Goal: Information Seeking & Learning: Learn about a topic

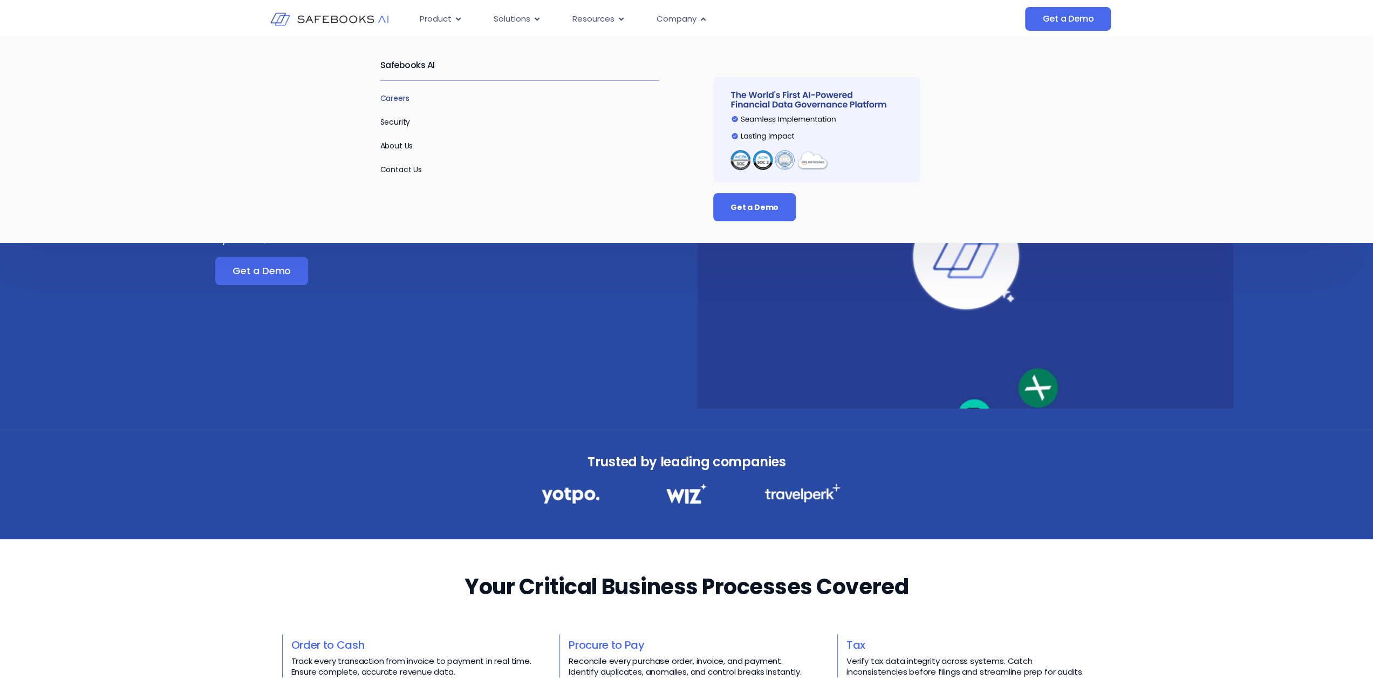
click at [388, 93] on link "Careers" at bounding box center [394, 98] width 29 height 11
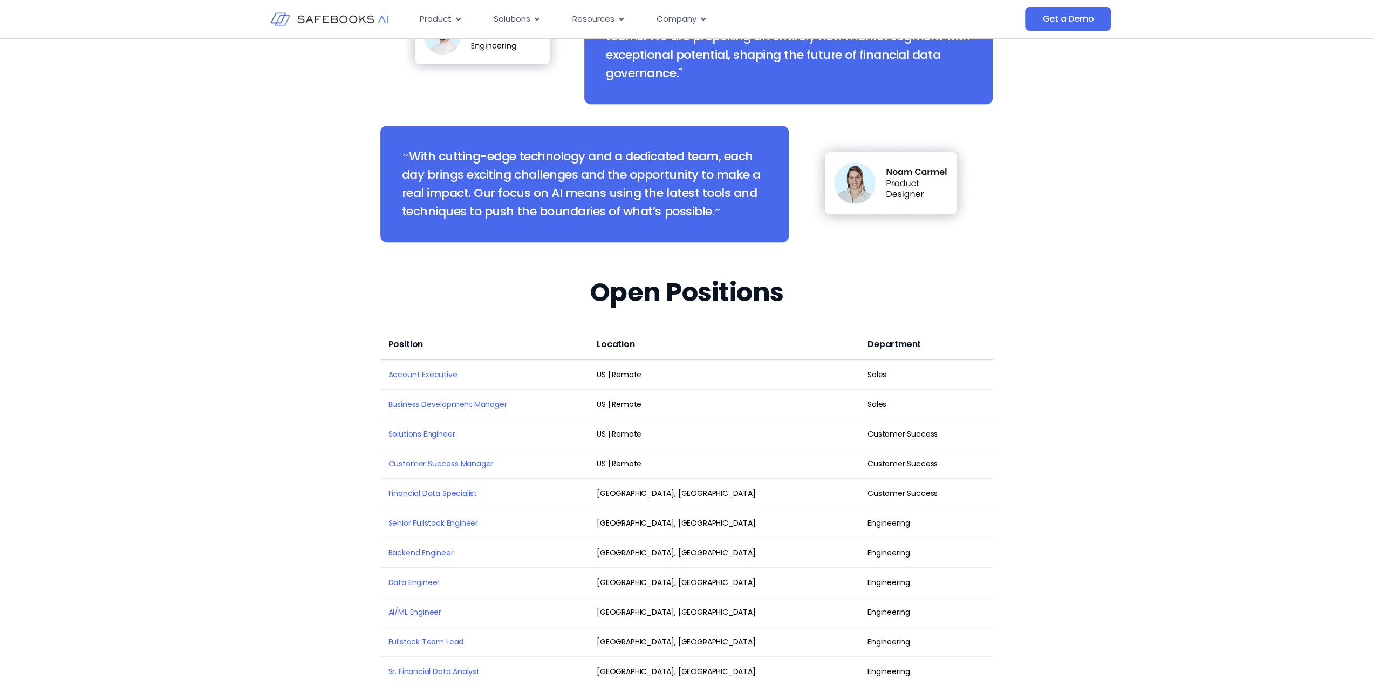
scroll to position [1349, 0]
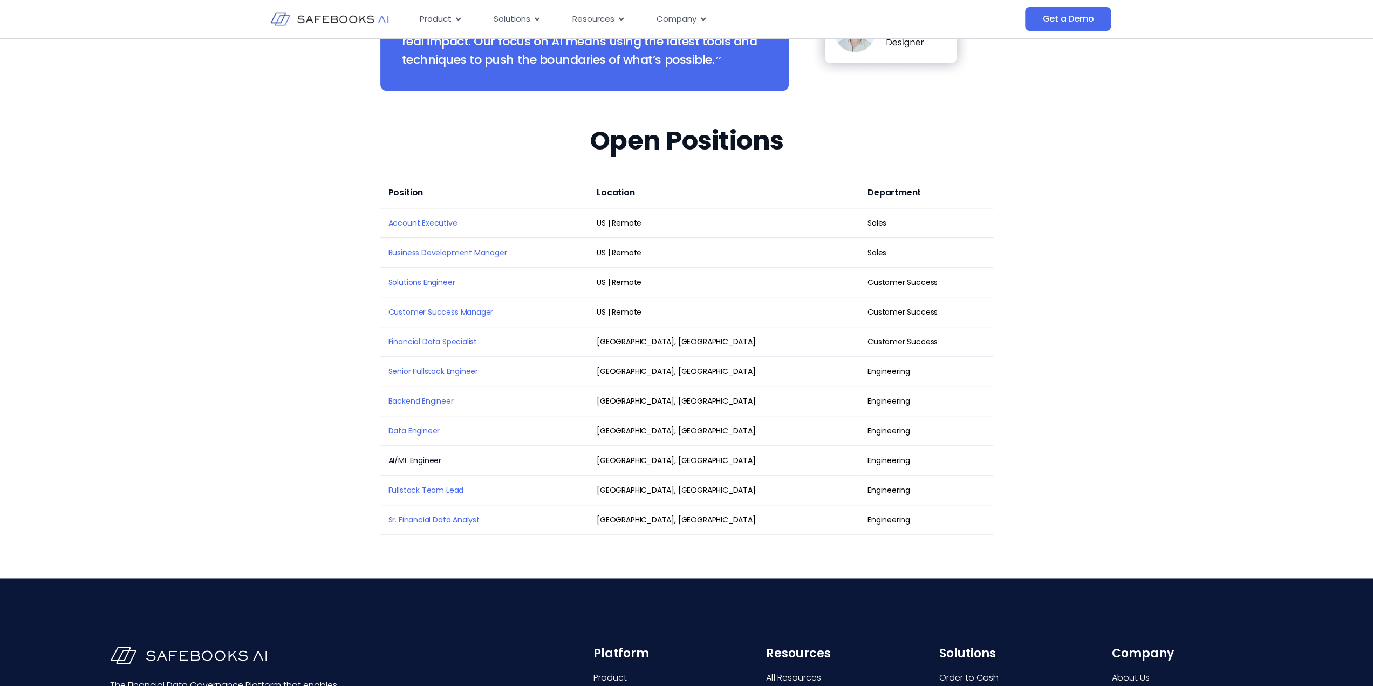
click at [413, 455] on link "AI/ML Engineer" at bounding box center [414, 460] width 53 height 11
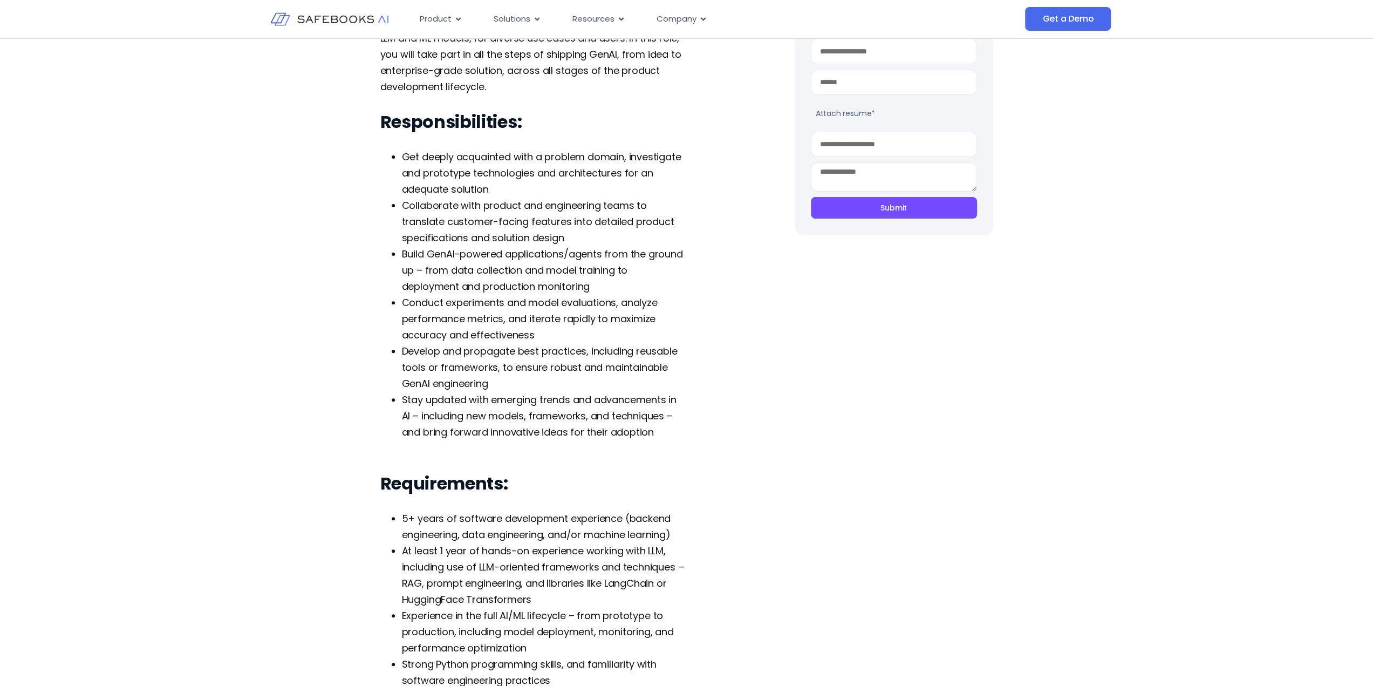
scroll to position [324, 0]
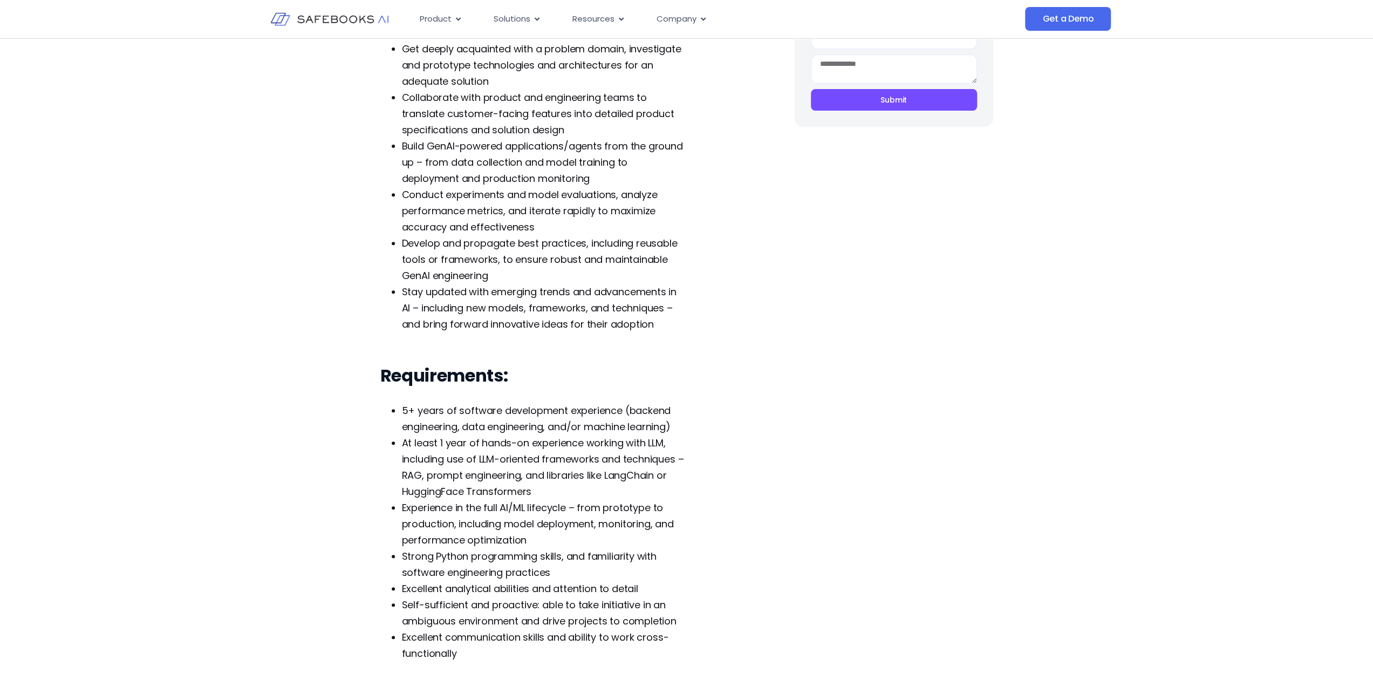
click at [454, 428] on span "5+ years of software development experience (backend engineering, data engineer…" at bounding box center [536, 418] width 269 height 30
click at [443, 423] on span "5+ years of software development experience (backend engineering, data engineer…" at bounding box center [536, 418] width 269 height 30
click at [558, 440] on span "At least 1 year of hands-on experience working with LLM, including use of LLM-o…" at bounding box center [543, 467] width 282 height 62
click at [636, 430] on span "5+ years of software development experience (backend engineering, data engineer…" at bounding box center [536, 418] width 269 height 30
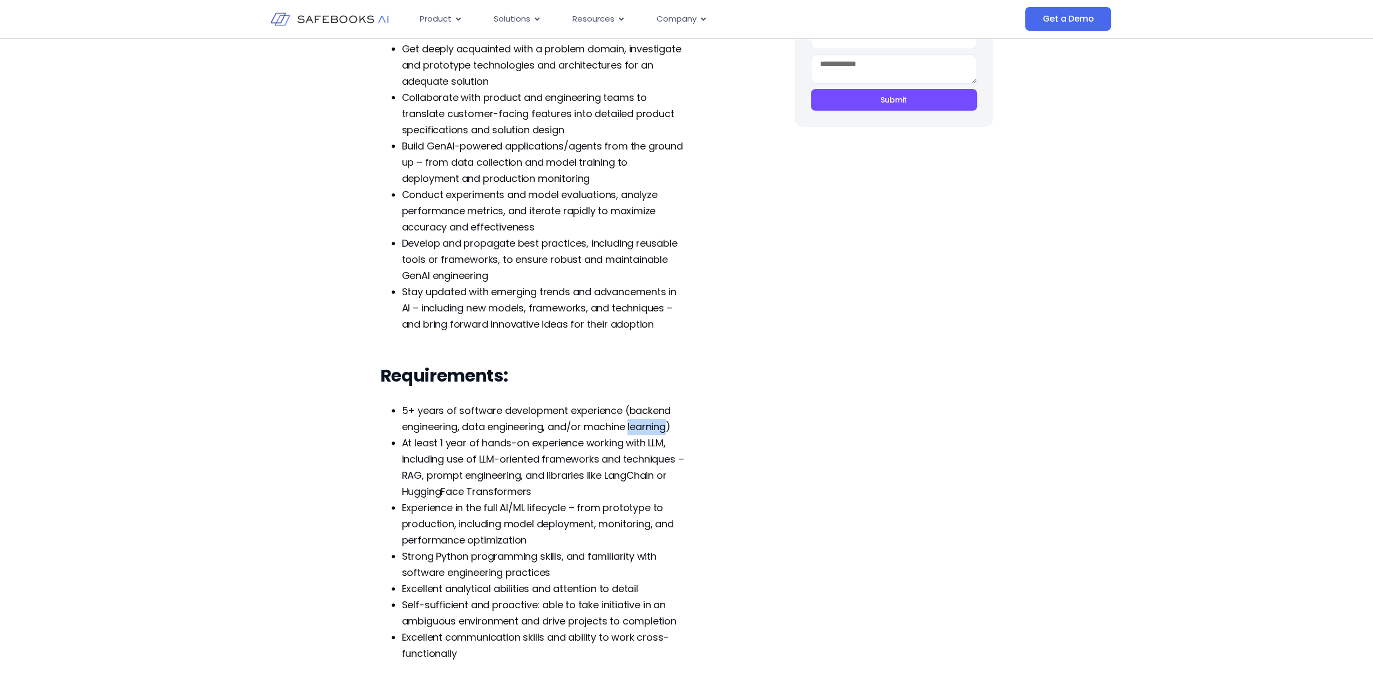
click at [636, 430] on span "5+ years of software development experience (backend engineering, data engineer…" at bounding box center [536, 418] width 269 height 30
drag, startPoint x: 636, startPoint y: 430, endPoint x: 504, endPoint y: 401, distance: 135.4
click at [510, 399] on div "Requirements: 5+ years of software development experience (backend engineering,…" at bounding box center [532, 513] width 305 height 297
click at [515, 453] on span "At least 1 year of hands-on experience working with LLM, including use of LLM-o…" at bounding box center [543, 467] width 282 height 62
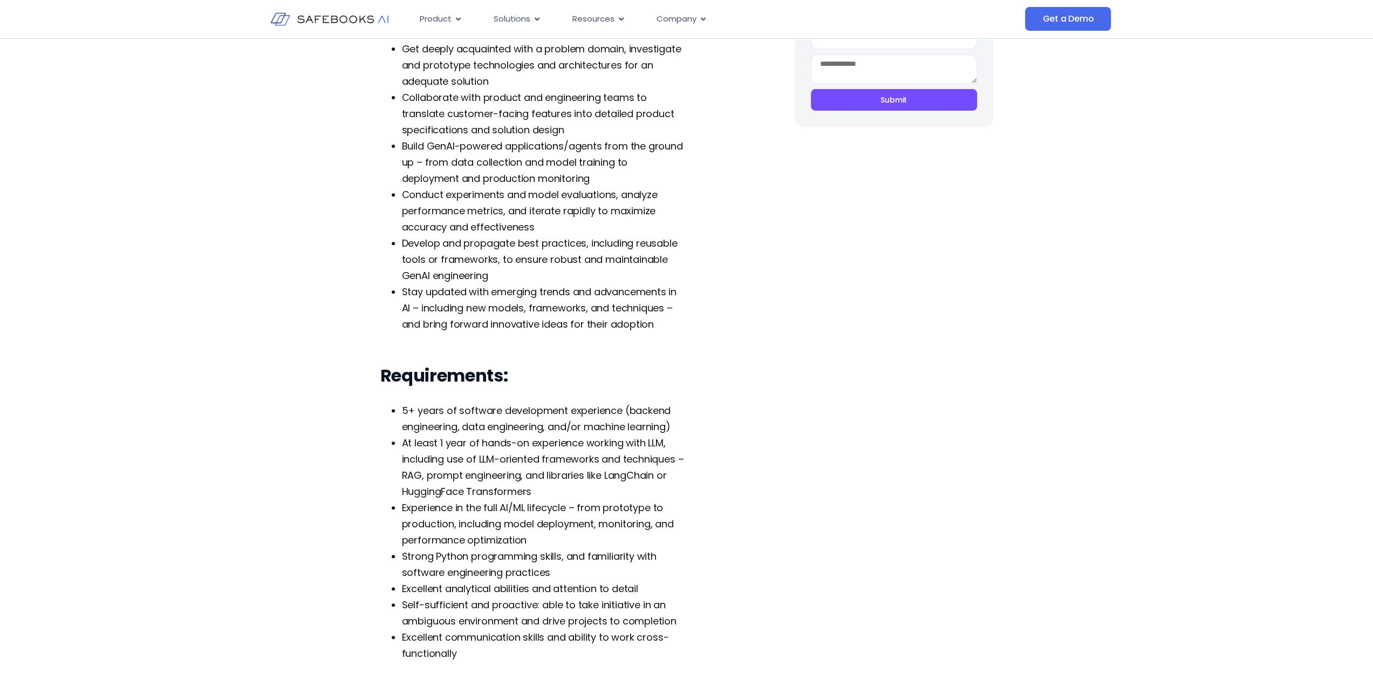
click at [601, 480] on span "At least 1 year of hands-on experience working with LLM, including use of LLM-o…" at bounding box center [543, 467] width 282 height 62
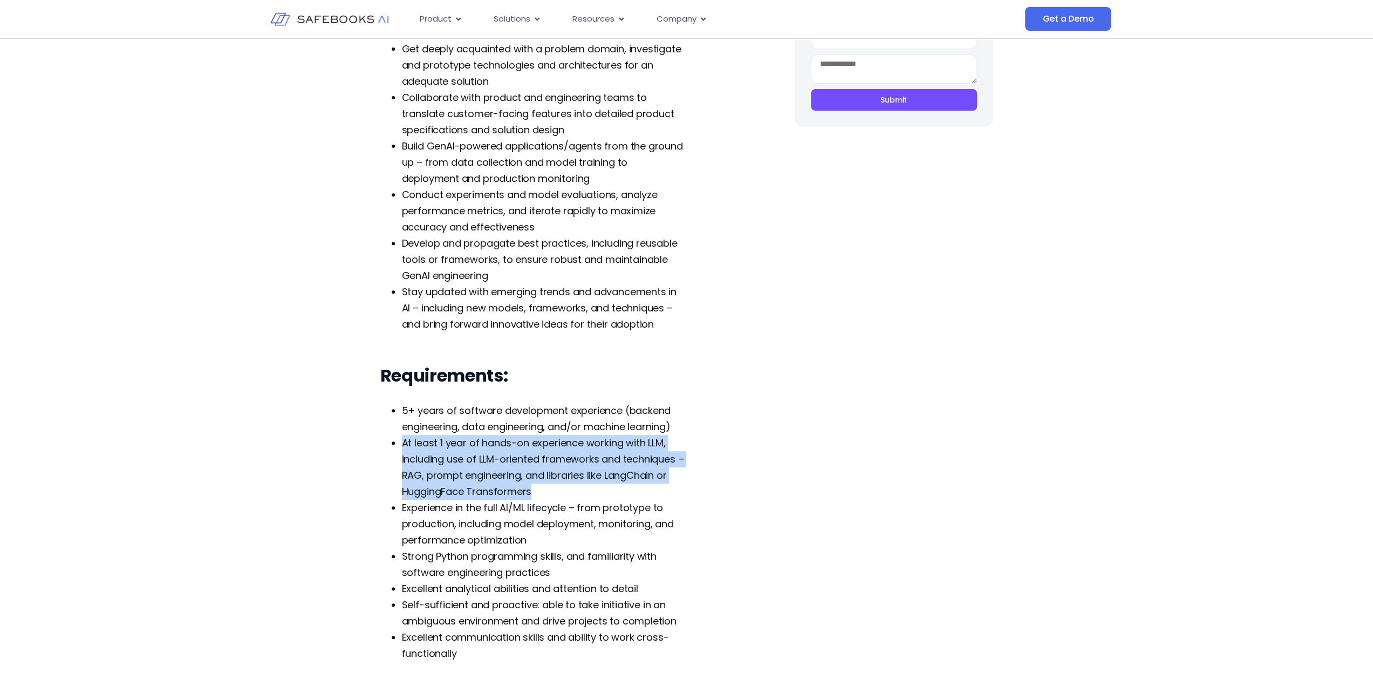
drag, startPoint x: 601, startPoint y: 480, endPoint x: 472, endPoint y: 441, distance: 134.6
click at [472, 442] on span "At least 1 year of hands-on experience working with LLM, including use of LLM-o…" at bounding box center [543, 467] width 282 height 62
click at [524, 480] on span "At least 1 year of hands-on experience working with LLM, including use of LLM-o…" at bounding box center [543, 467] width 282 height 62
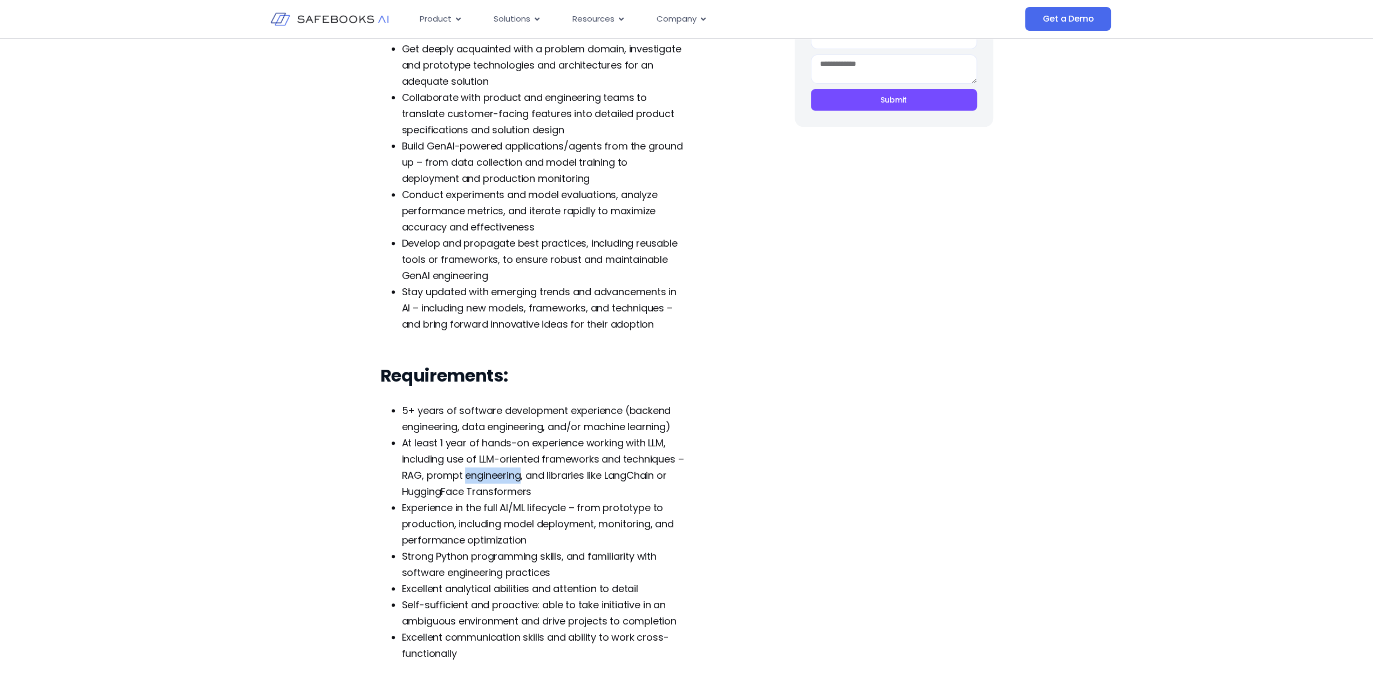
click at [524, 480] on span "At least 1 year of hands-on experience working with LLM, including use of LLM-o…" at bounding box center [543, 467] width 282 height 62
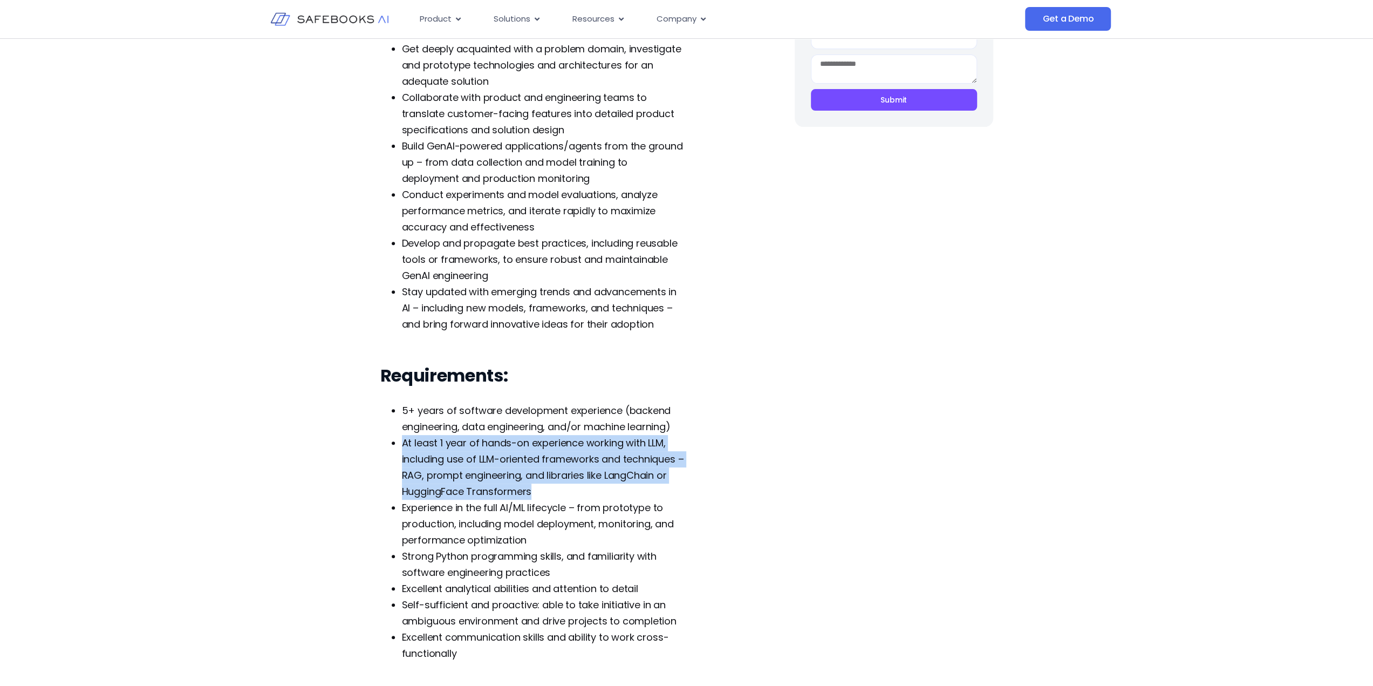
drag, startPoint x: 524, startPoint y: 480, endPoint x: 483, endPoint y: 459, distance: 46.1
click at [483, 459] on span "At least 1 year of hands-on experience working with LLM, including use of LLM-o…" at bounding box center [543, 467] width 282 height 62
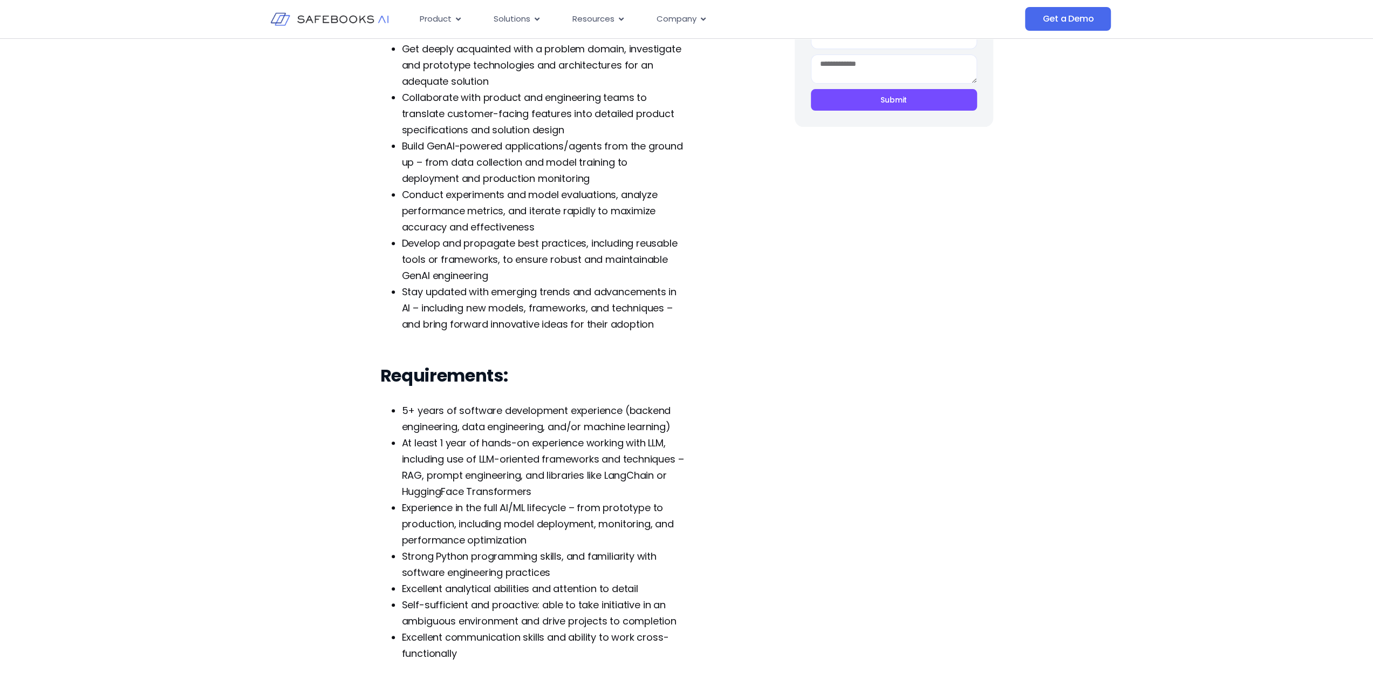
click at [487, 502] on span "Experience in the full AI/ML lifecycle – from prototype to production, includin…" at bounding box center [538, 524] width 272 height 46
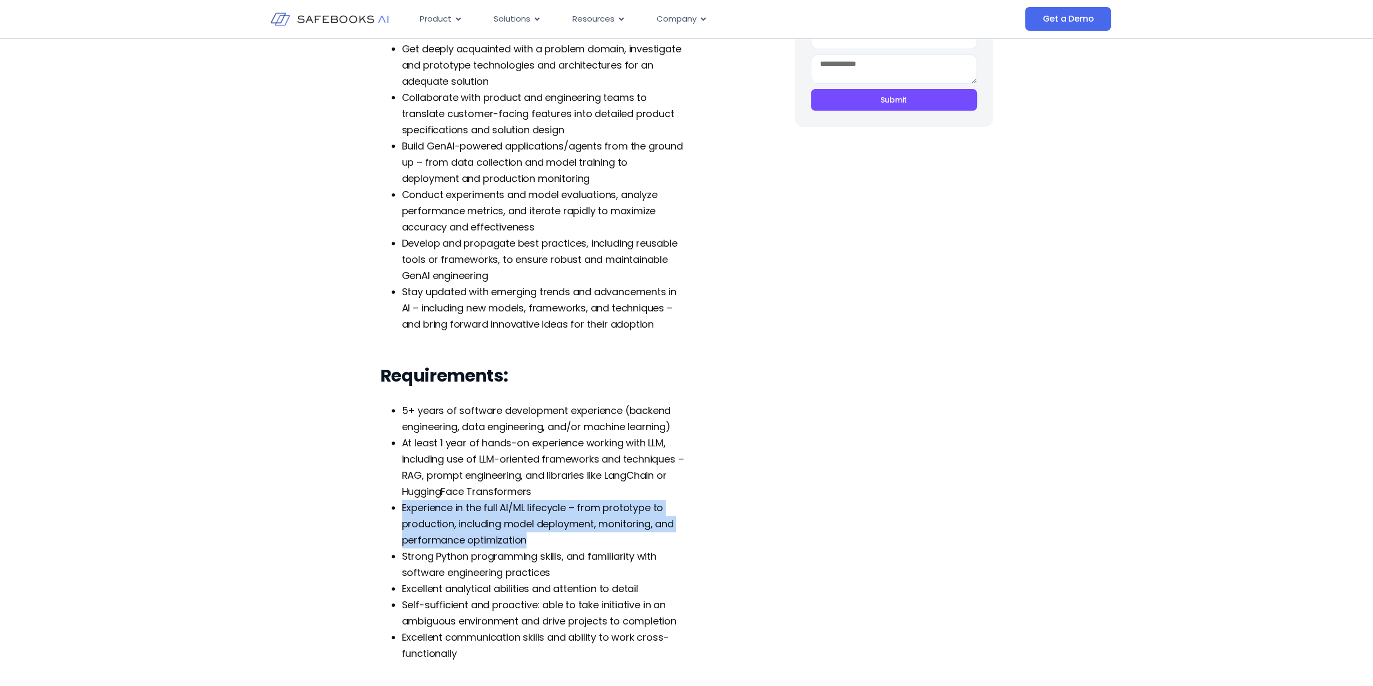
drag, startPoint x: 487, startPoint y: 502, endPoint x: 524, endPoint y: 538, distance: 51.9
click at [524, 538] on span "Experience in the full AI/ML lifecycle – from prototype to production, includin…" at bounding box center [538, 524] width 272 height 46
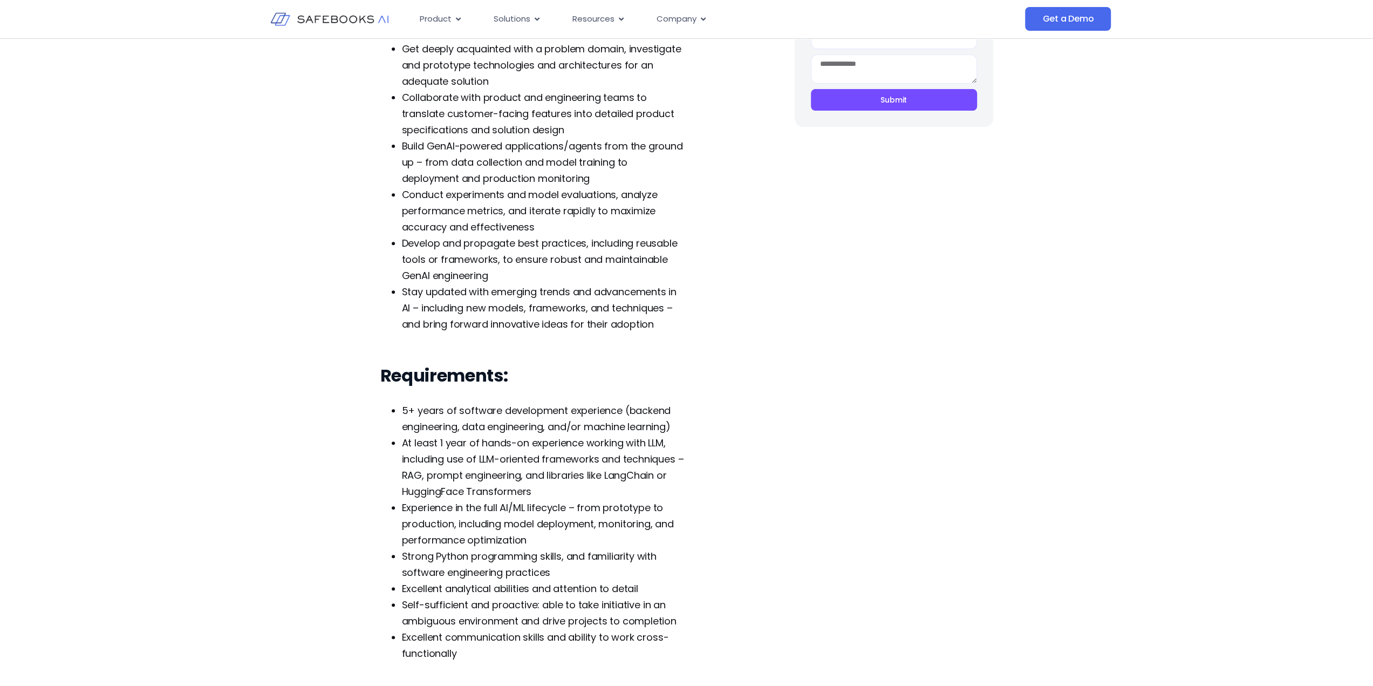
click at [524, 538] on span "Experience in the full AI/ML lifecycle – from prototype to production, includin…" at bounding box center [538, 524] width 272 height 46
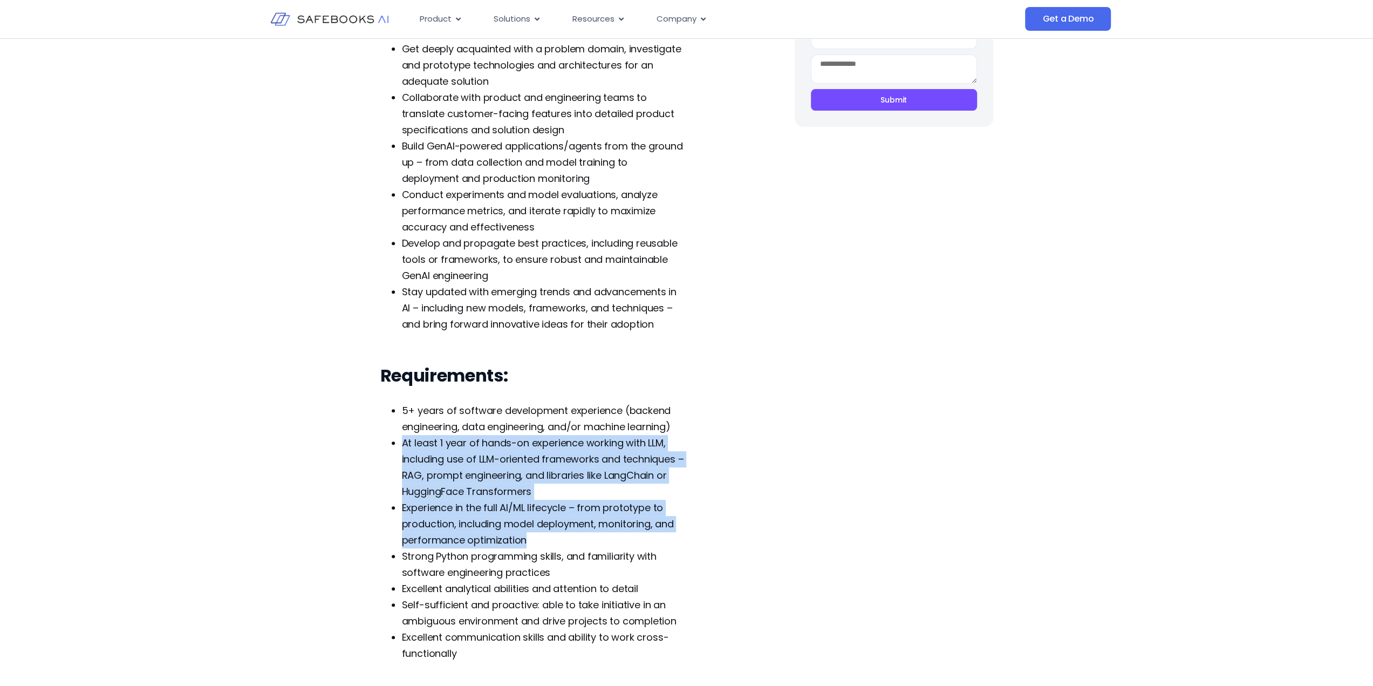
drag, startPoint x: 524, startPoint y: 538, endPoint x: 459, endPoint y: 449, distance: 110.1
click at [459, 449] on ul "5+ years of software development experience (backend engineering, data engineer…" at bounding box center [532, 531] width 305 height 259
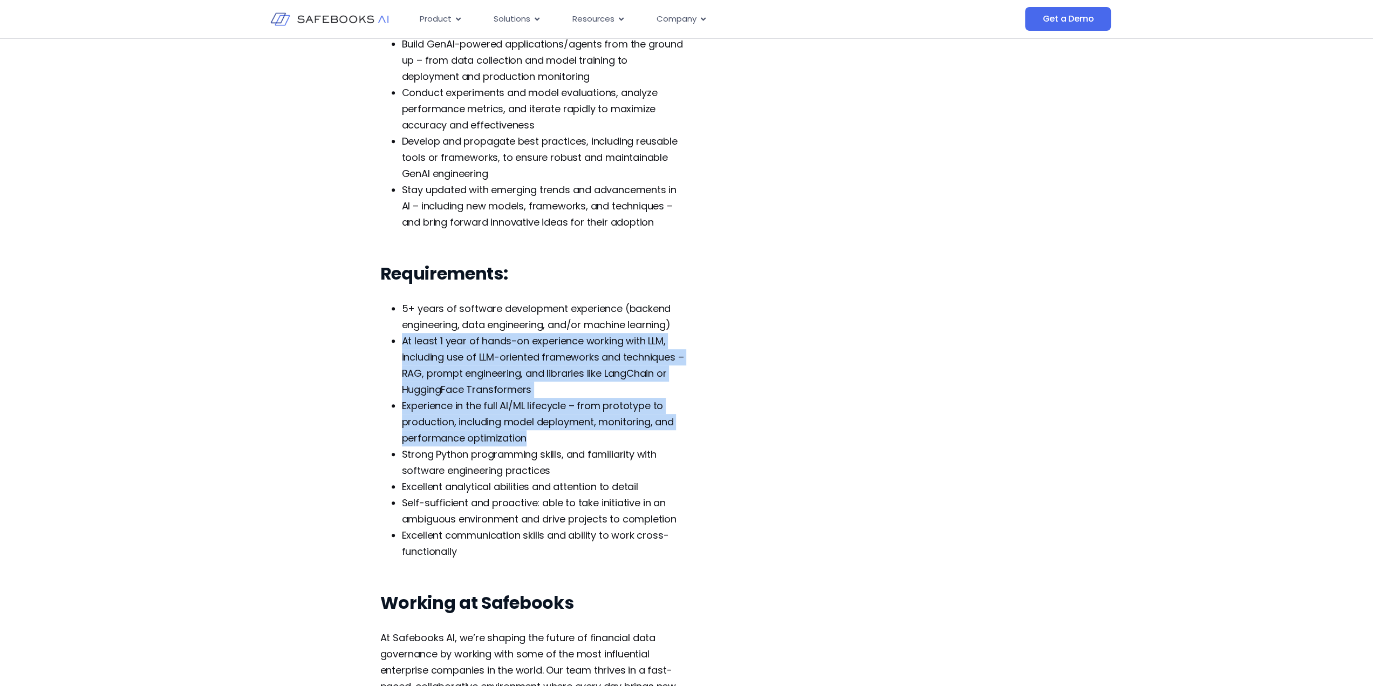
scroll to position [539, 0]
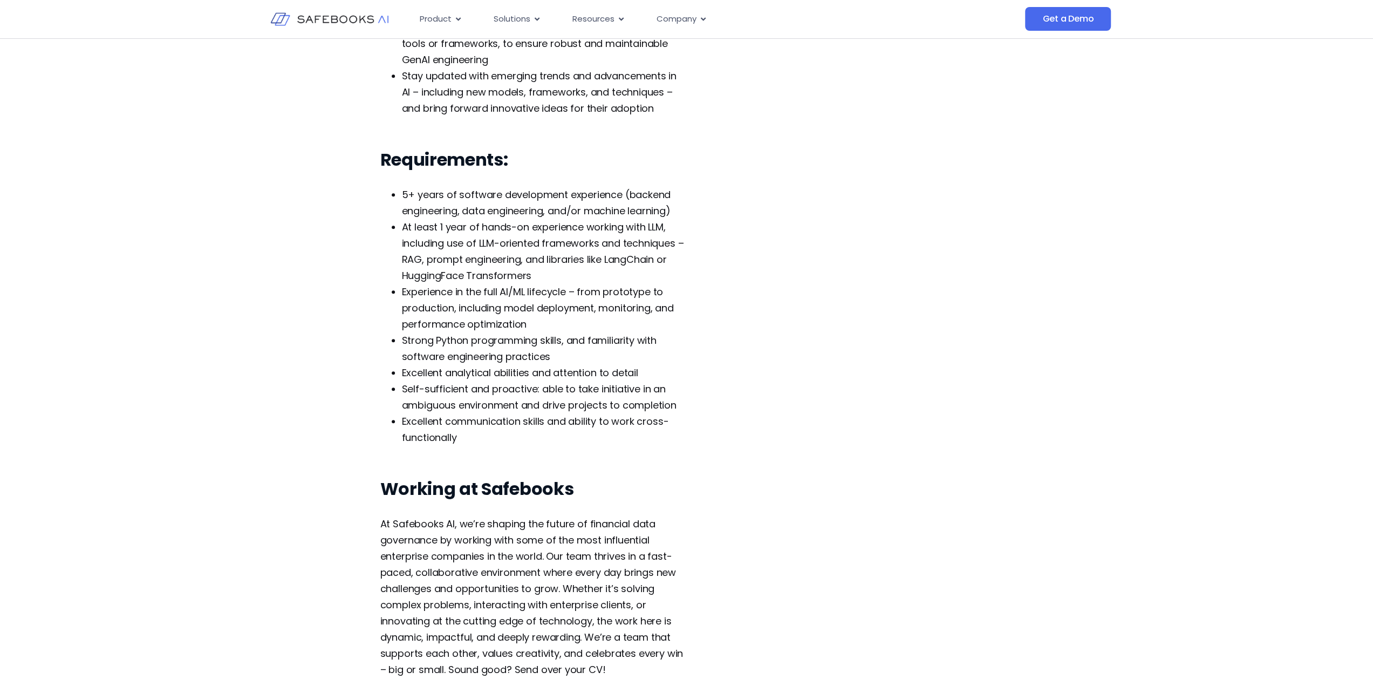
click at [508, 511] on div "Working at Safebooks At Safebooks AI, we’re shaping the future of financial dat…" at bounding box center [532, 578] width 305 height 200
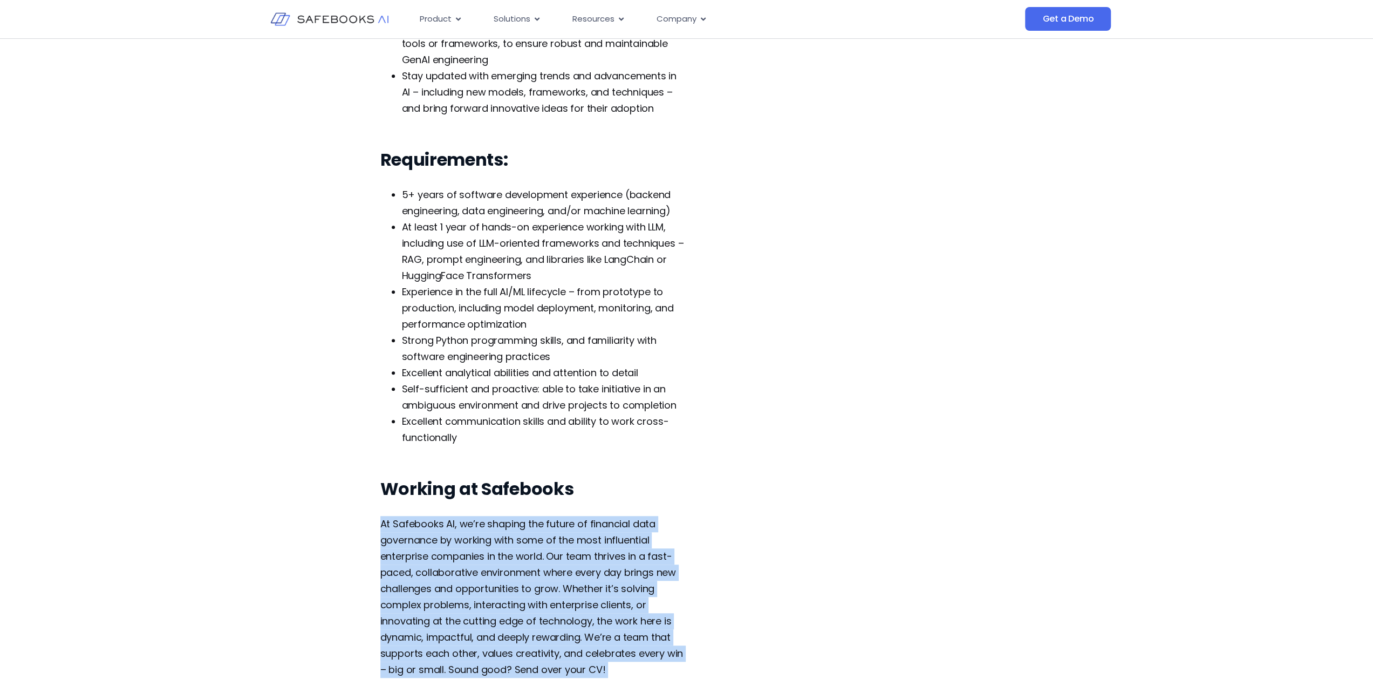
click at [508, 511] on div "Working at Safebooks At Safebooks AI, we’re shaping the future of financial dat…" at bounding box center [532, 578] width 305 height 200
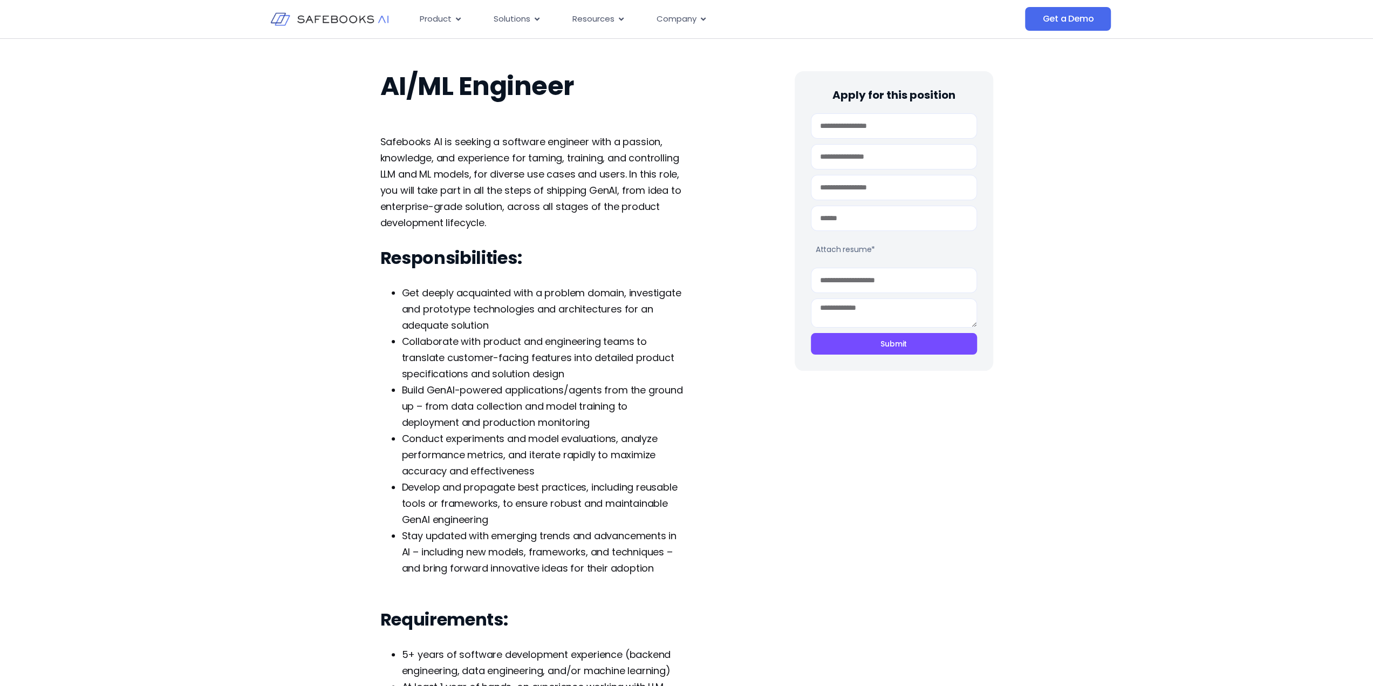
scroll to position [0, 0]
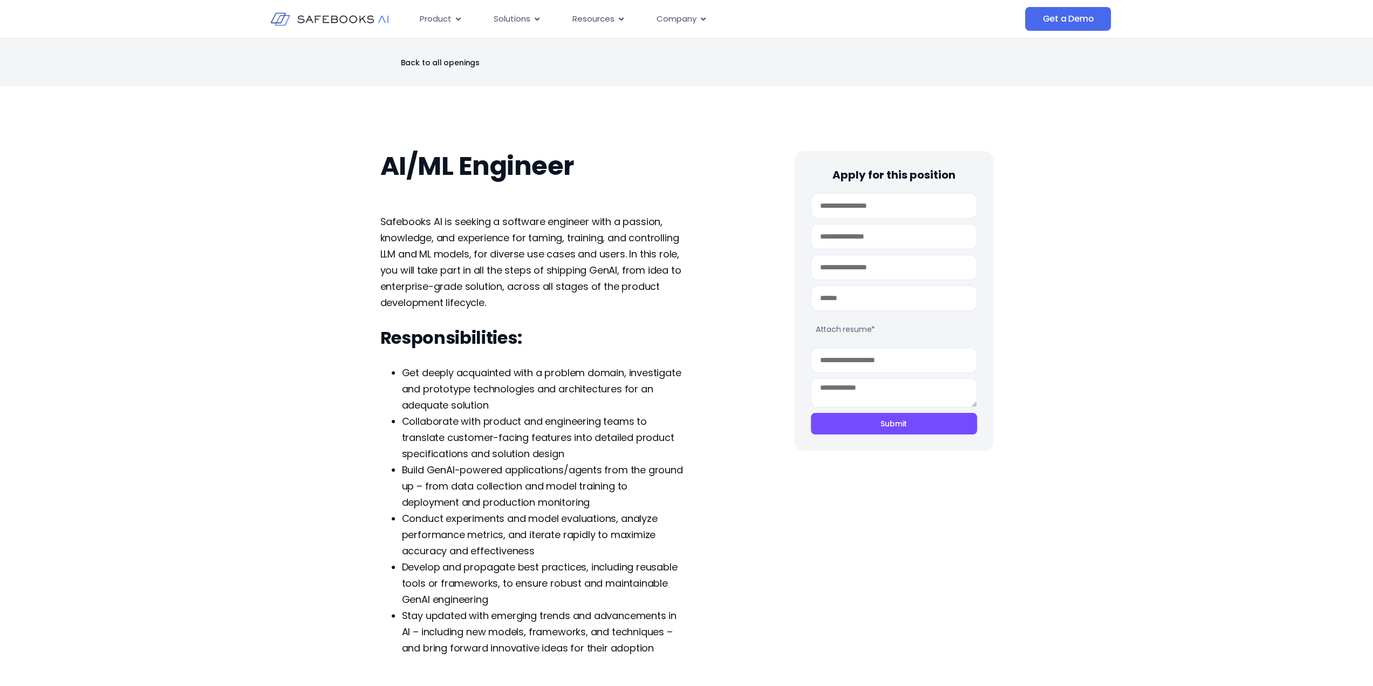
click at [402, 237] on span "Safebooks AI is seeking a software engineer with a passion, knowledge, and expe…" at bounding box center [530, 262] width 301 height 94
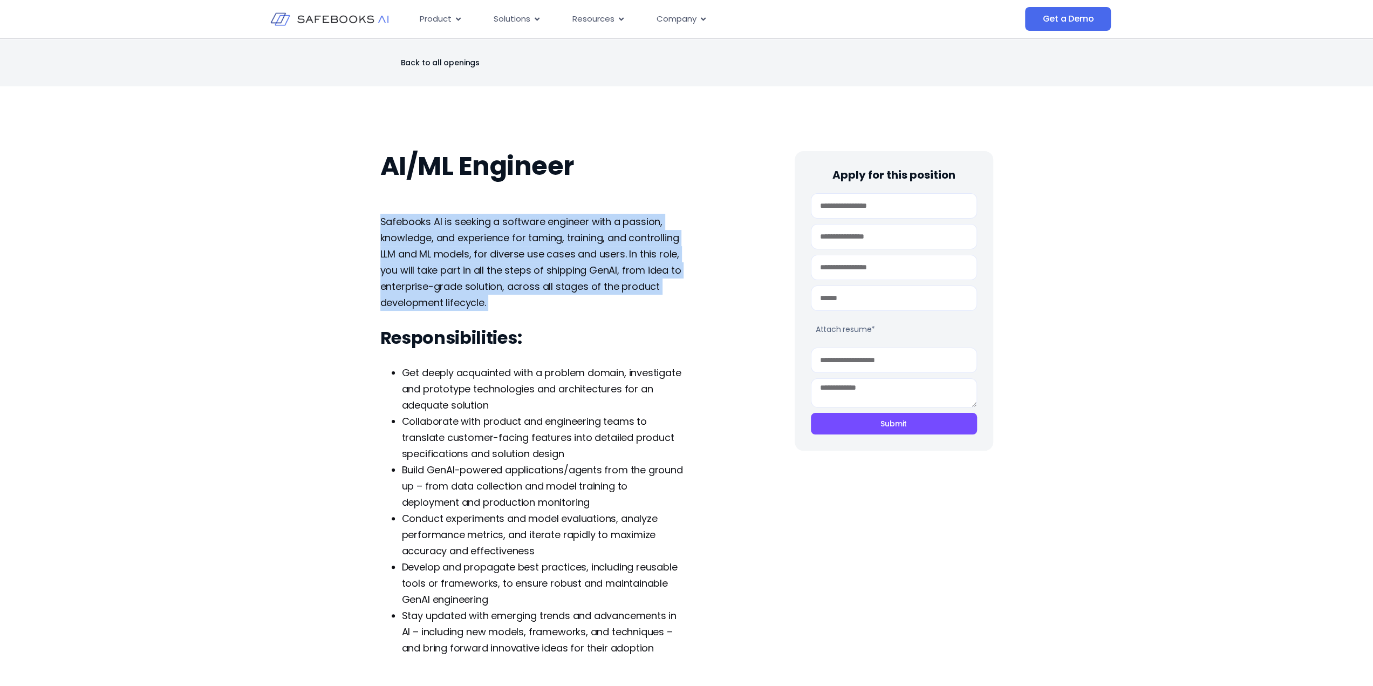
drag, startPoint x: 402, startPoint y: 237, endPoint x: 446, endPoint y: 279, distance: 61.4
click at [446, 279] on span "Safebooks AI is seeking a software engineer with a passion, knowledge, and expe…" at bounding box center [530, 262] width 301 height 94
click at [412, 239] on span "Safebooks AI is seeking a software engineer with a passion, knowledge, and expe…" at bounding box center [530, 262] width 301 height 94
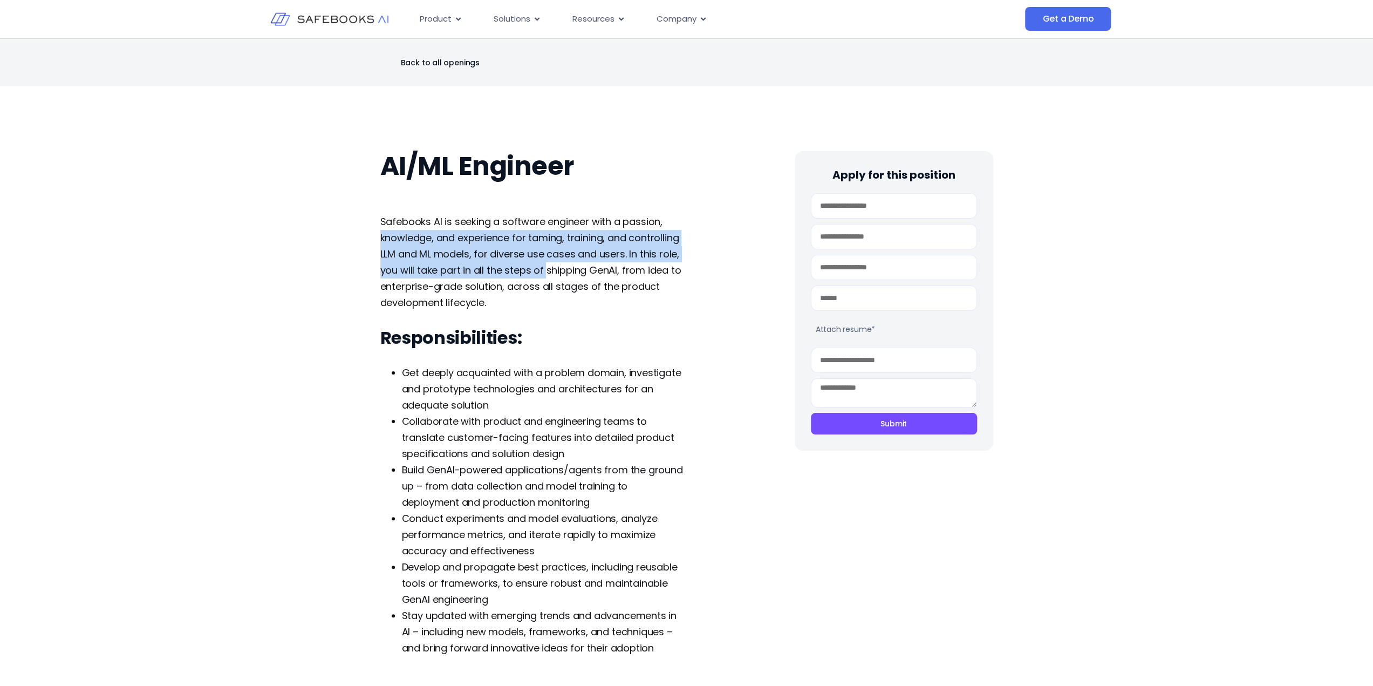
drag, startPoint x: 412, startPoint y: 239, endPoint x: 542, endPoint y: 264, distance: 132.3
click at [542, 264] on span "Safebooks AI is seeking a software engineer with a passion, knowledge, and expe…" at bounding box center [530, 262] width 301 height 94
click at [564, 261] on p "Safebooks AI is seeking a software engineer with a passion, knowledge, and expe…" at bounding box center [532, 262] width 305 height 97
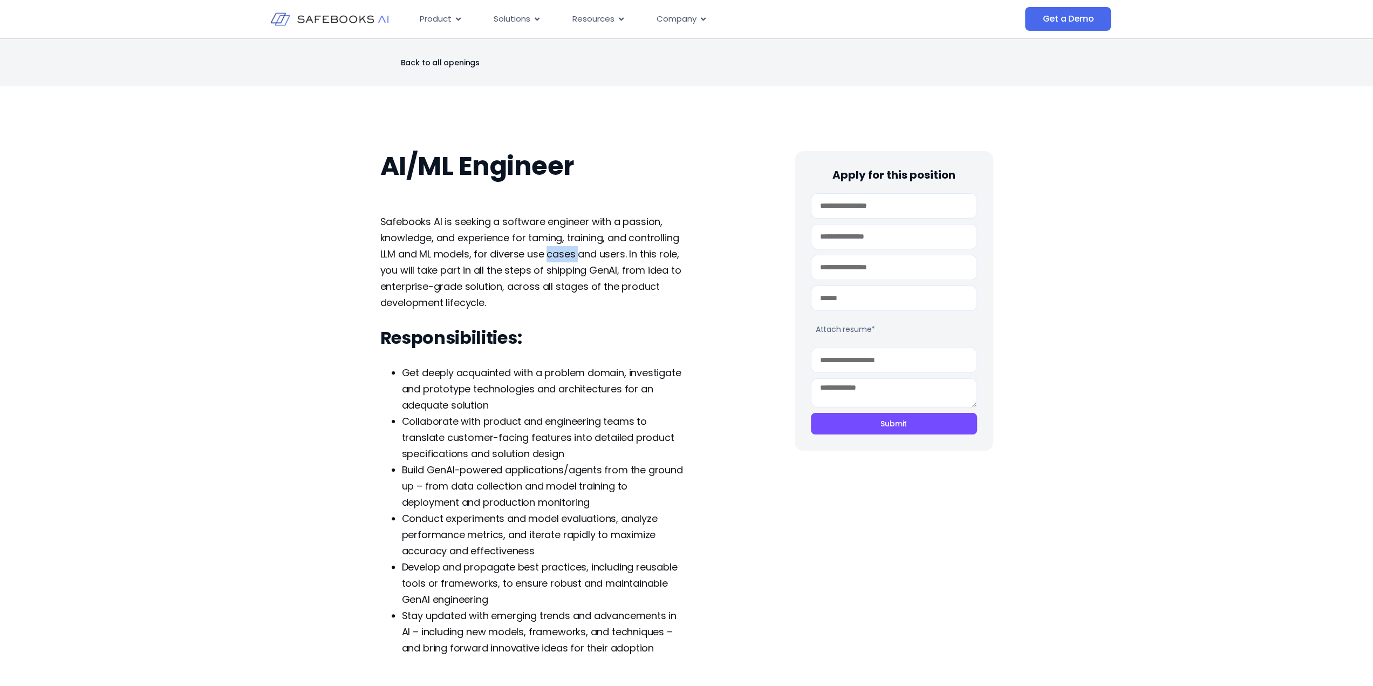
click at [564, 261] on p "Safebooks AI is seeking a software engineer with a passion, knowledge, and expe…" at bounding box center [532, 262] width 305 height 97
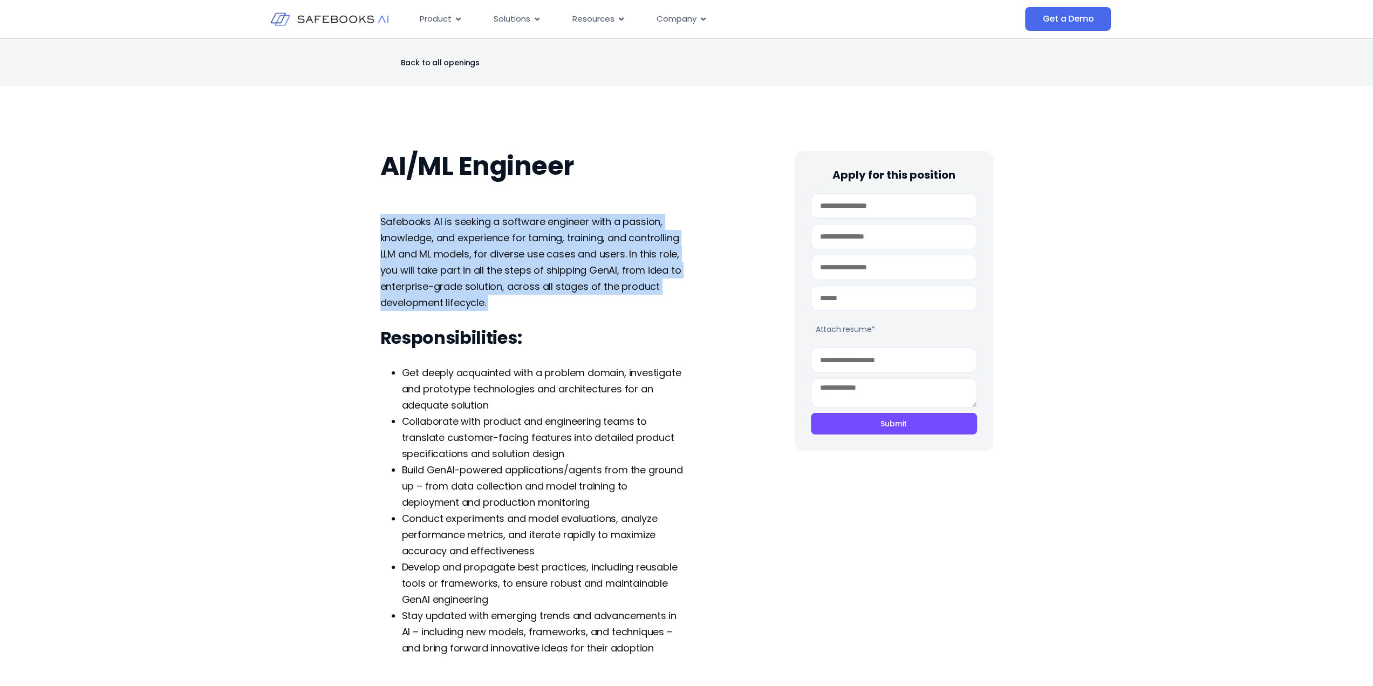
drag, startPoint x: 564, startPoint y: 261, endPoint x: 498, endPoint y: 242, distance: 67.9
click at [494, 241] on p "Safebooks AI is seeking a software engineer with a passion, knowledge, and expe…" at bounding box center [532, 262] width 305 height 97
click at [645, 277] on p "Safebooks AI is seeking a software engineer with a passion, knowledge, and expe…" at bounding box center [532, 262] width 305 height 97
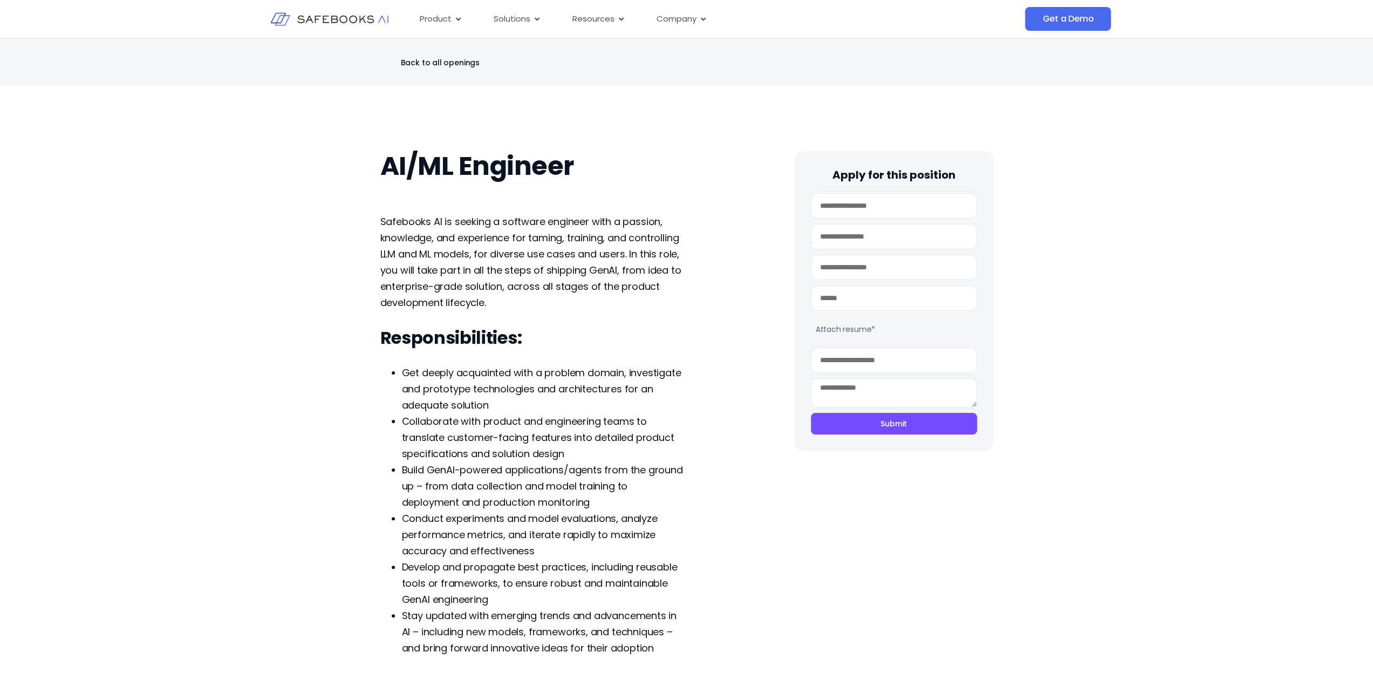
click at [639, 273] on span "Safebooks AI is seeking a software engineer with a passion, knowledge, and expe…" at bounding box center [530, 262] width 301 height 94
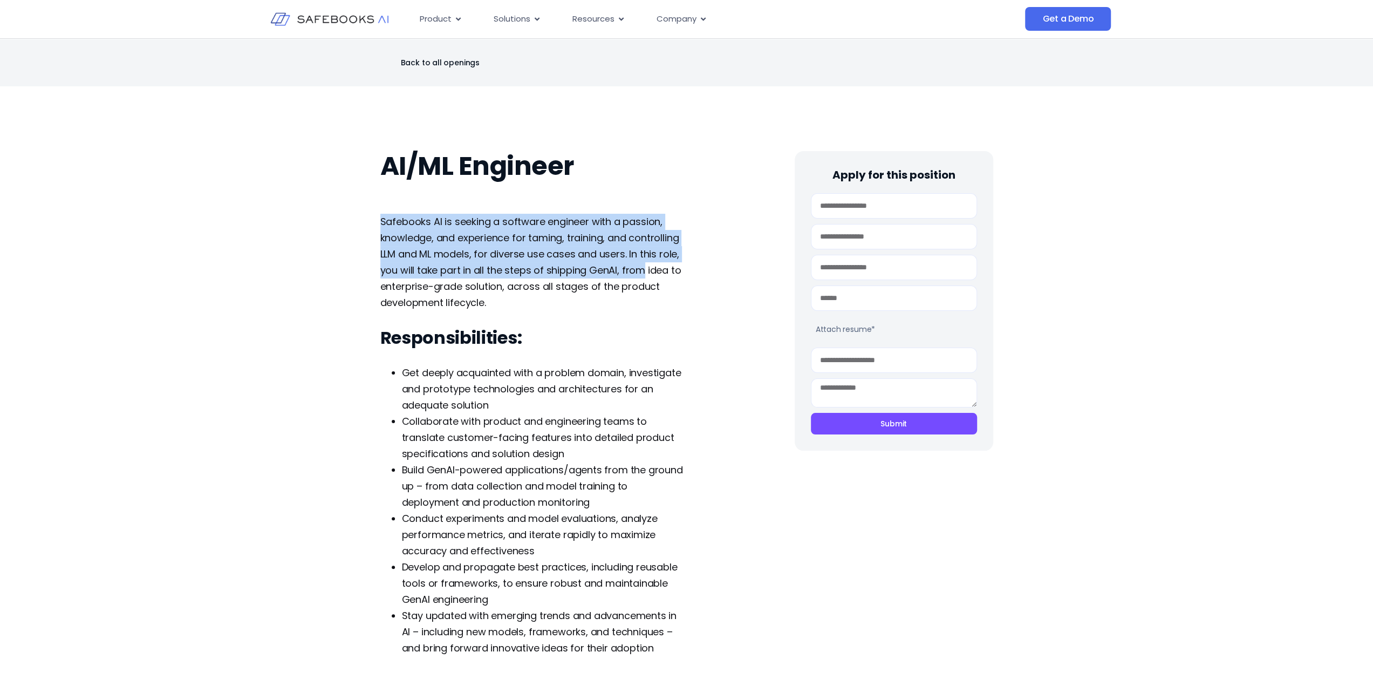
drag, startPoint x: 639, startPoint y: 273, endPoint x: 387, endPoint y: 216, distance: 257.7
click at [387, 216] on span "Safebooks AI is seeking a software engineer with a passion, knowledge, and expe…" at bounding box center [530, 262] width 301 height 94
click at [546, 271] on span "Safebooks AI is seeking a software engineer with a passion, knowledge, and expe…" at bounding box center [530, 262] width 301 height 94
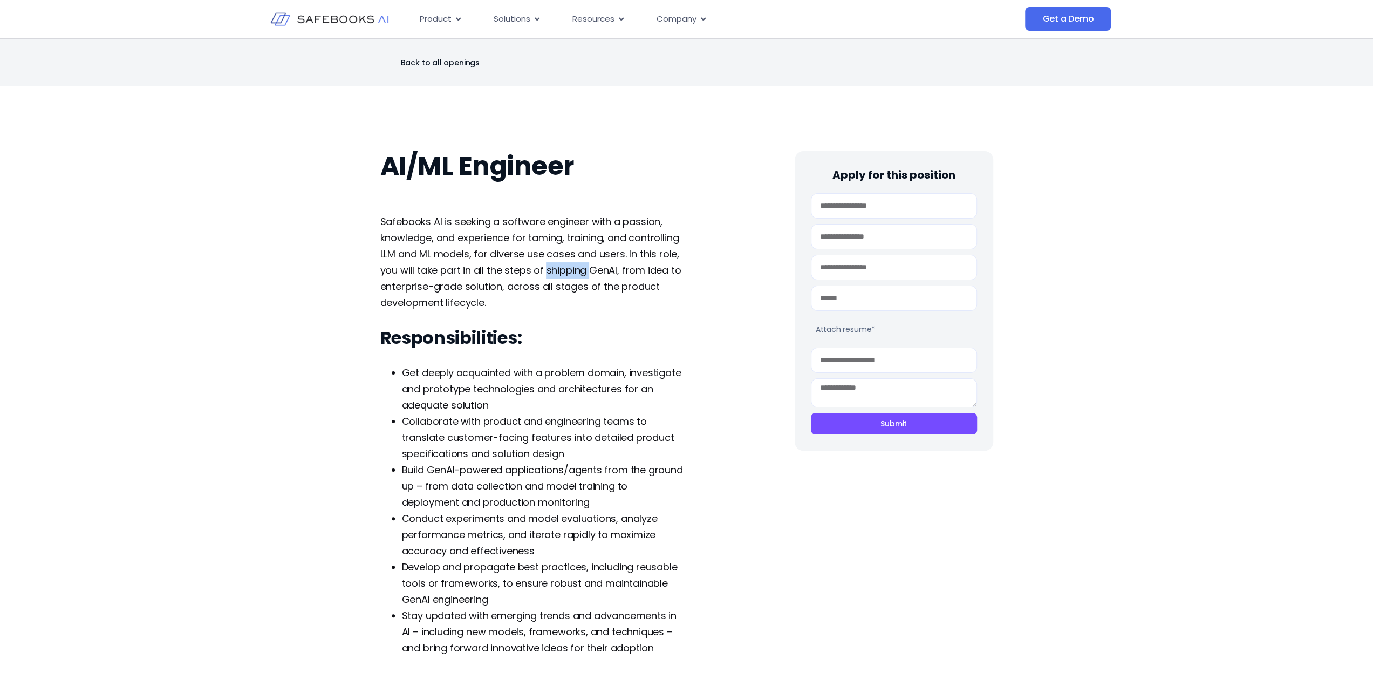
click at [546, 271] on span "Safebooks AI is seeking a software engineer with a passion, knowledge, and expe…" at bounding box center [530, 262] width 301 height 94
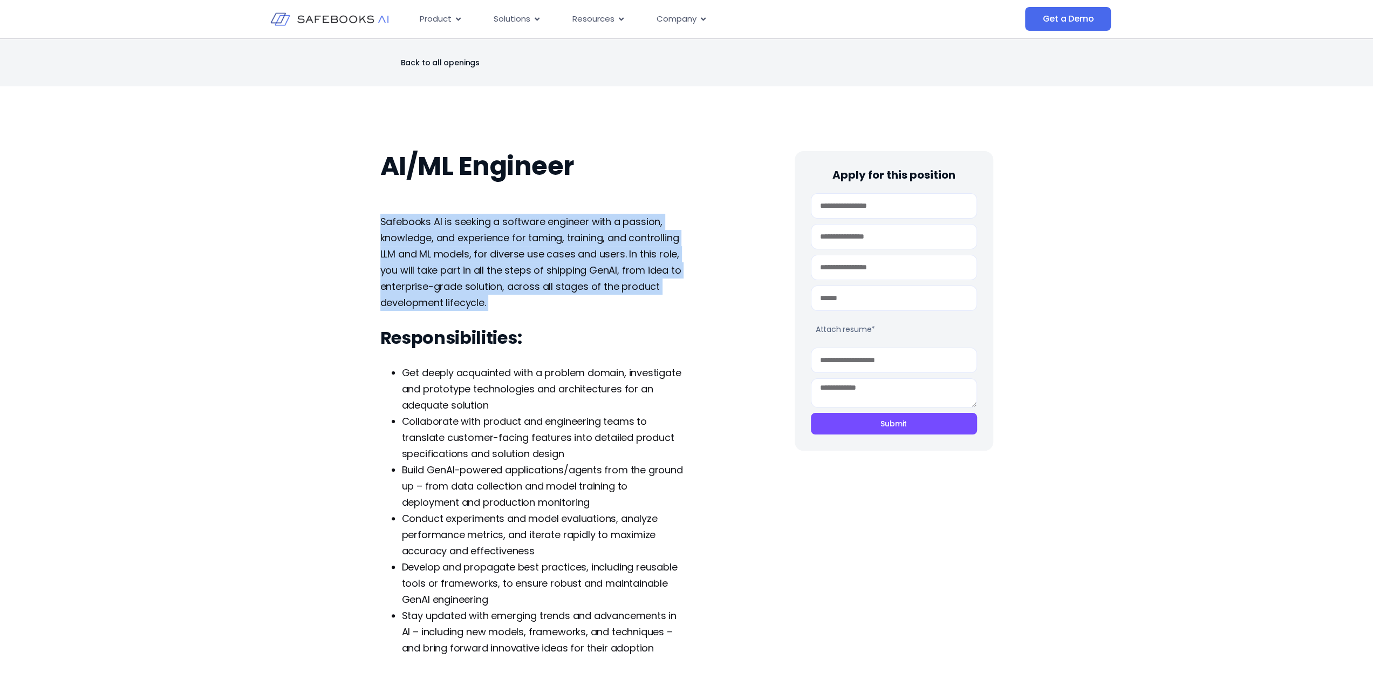
drag, startPoint x: 546, startPoint y: 271, endPoint x: 564, endPoint y: 281, distance: 20.5
click at [489, 276] on span "Safebooks AI is seeking a software engineer with a passion, knowledge, and expe…" at bounding box center [530, 262] width 301 height 94
click at [565, 281] on span "Safebooks AI is seeking a software engineer with a passion, knowledge, and expe…" at bounding box center [530, 262] width 301 height 94
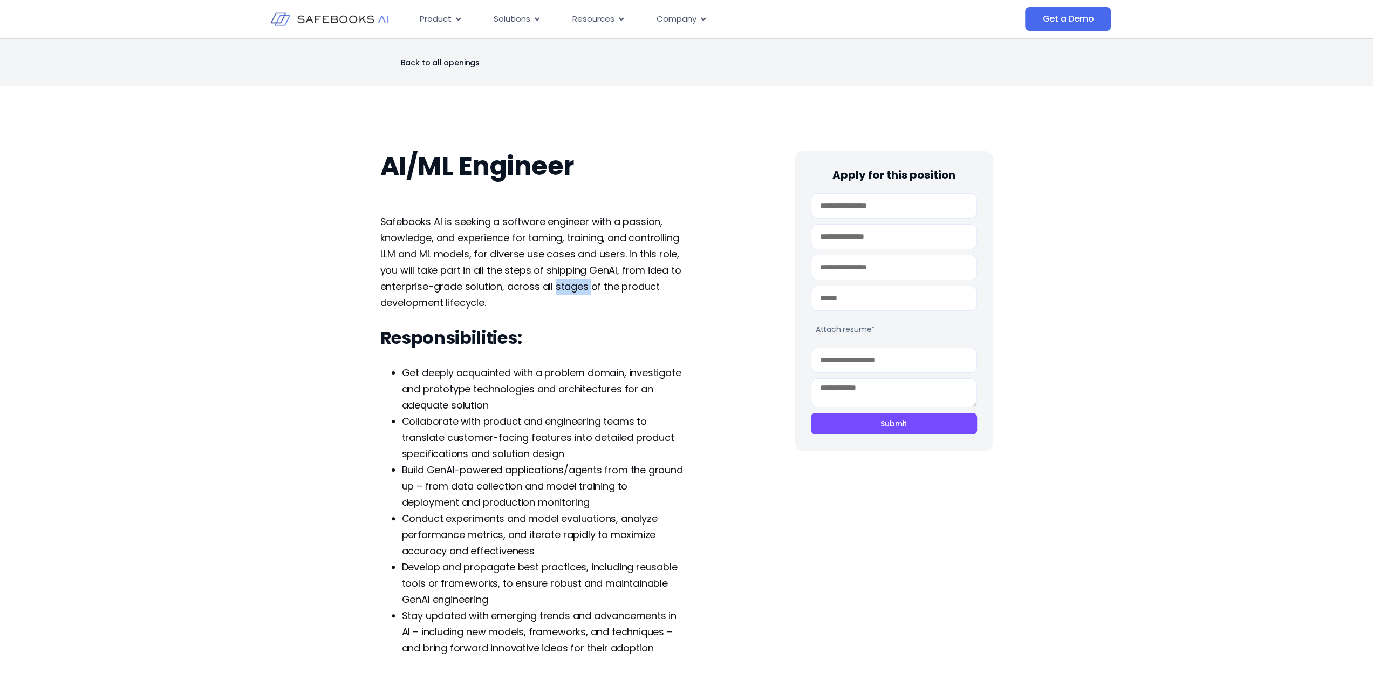
click at [565, 281] on span "Safebooks AI is seeking a software engineer with a passion, knowledge, and expe…" at bounding box center [530, 262] width 301 height 94
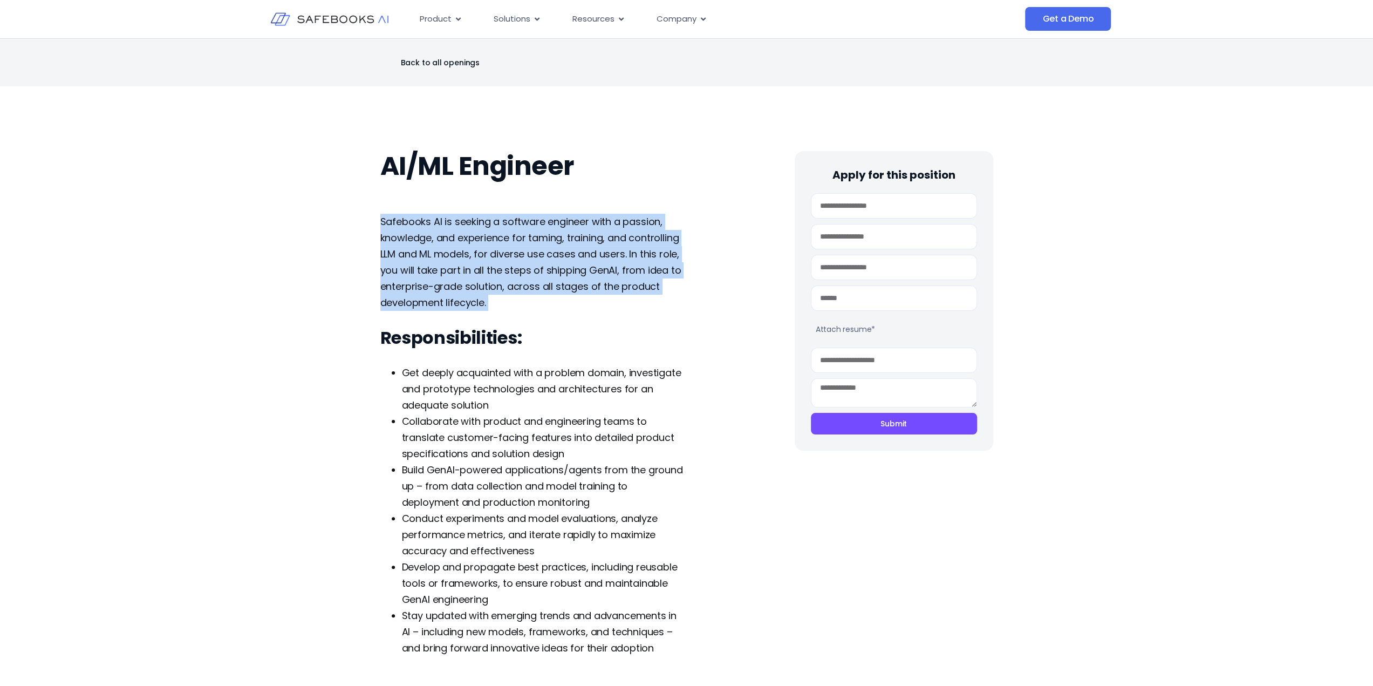
drag, startPoint x: 565, startPoint y: 281, endPoint x: 406, endPoint y: 230, distance: 167.7
click at [400, 229] on p "Safebooks AI is seeking a software engineer with a passion, knowledge, and expe…" at bounding box center [532, 262] width 305 height 97
click at [512, 286] on span "Safebooks AI is seeking a software engineer with a passion, knowledge, and expe…" at bounding box center [530, 262] width 301 height 94
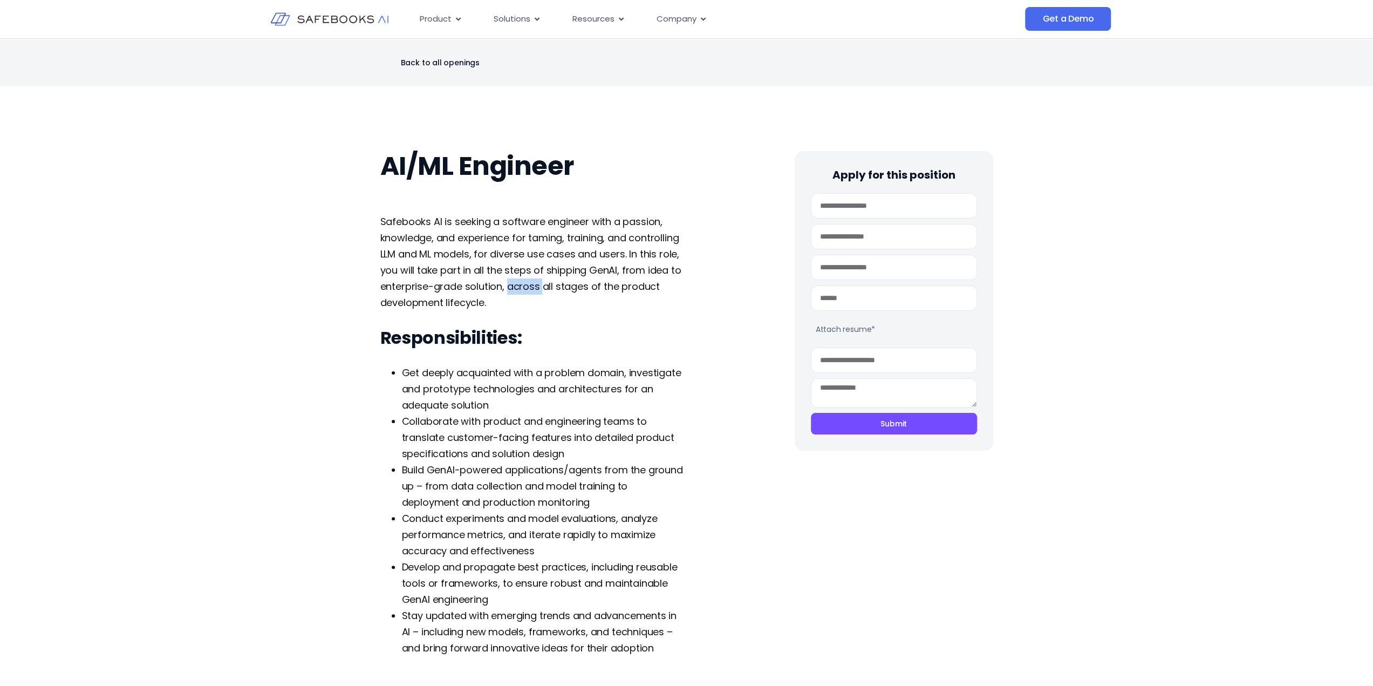
click at [512, 286] on span "Safebooks AI is seeking a software engineer with a passion, knowledge, and expe…" at bounding box center [530, 262] width 301 height 94
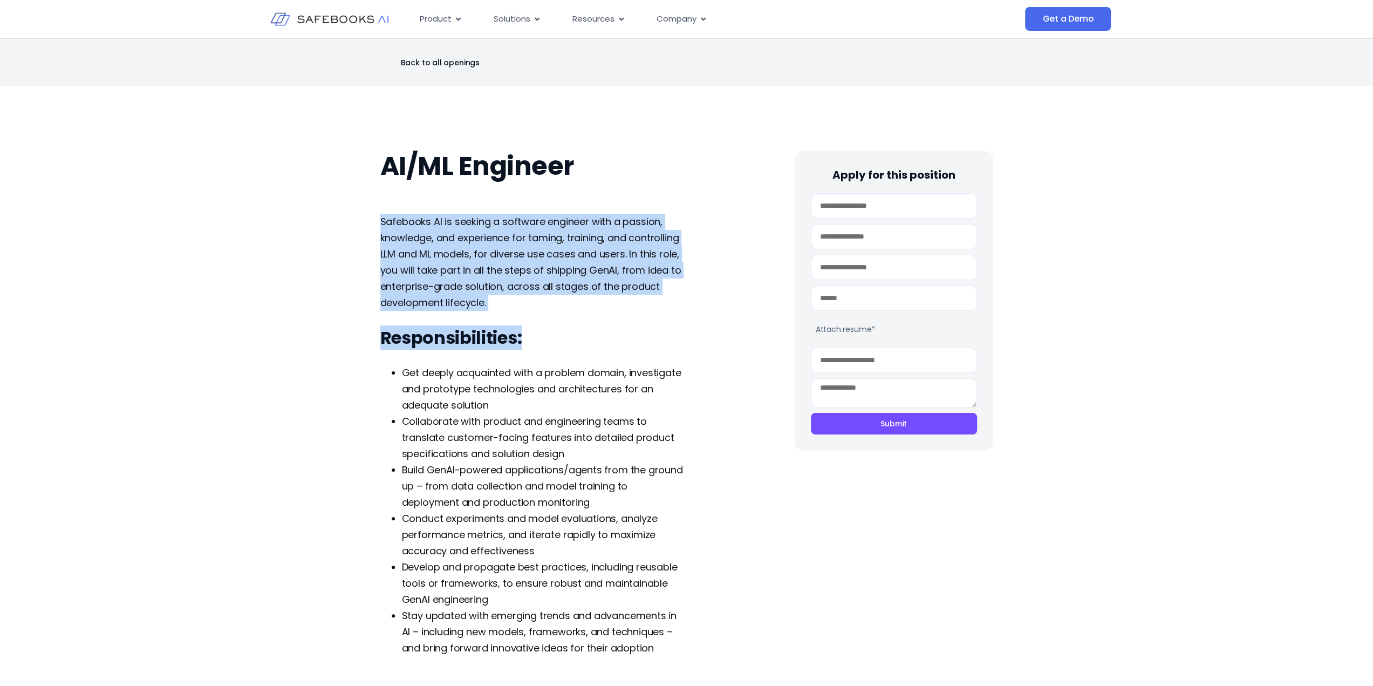
drag, startPoint x: 512, startPoint y: 286, endPoint x: 518, endPoint y: 323, distance: 37.1
click at [518, 323] on div "Safebooks AI is seeking a software engineer with a passion, knowledge, and expe…" at bounding box center [532, 435] width 305 height 442
click at [517, 271] on span "Safebooks AI is seeking a software engineer with a passion, knowledge, and expe…" at bounding box center [530, 262] width 301 height 94
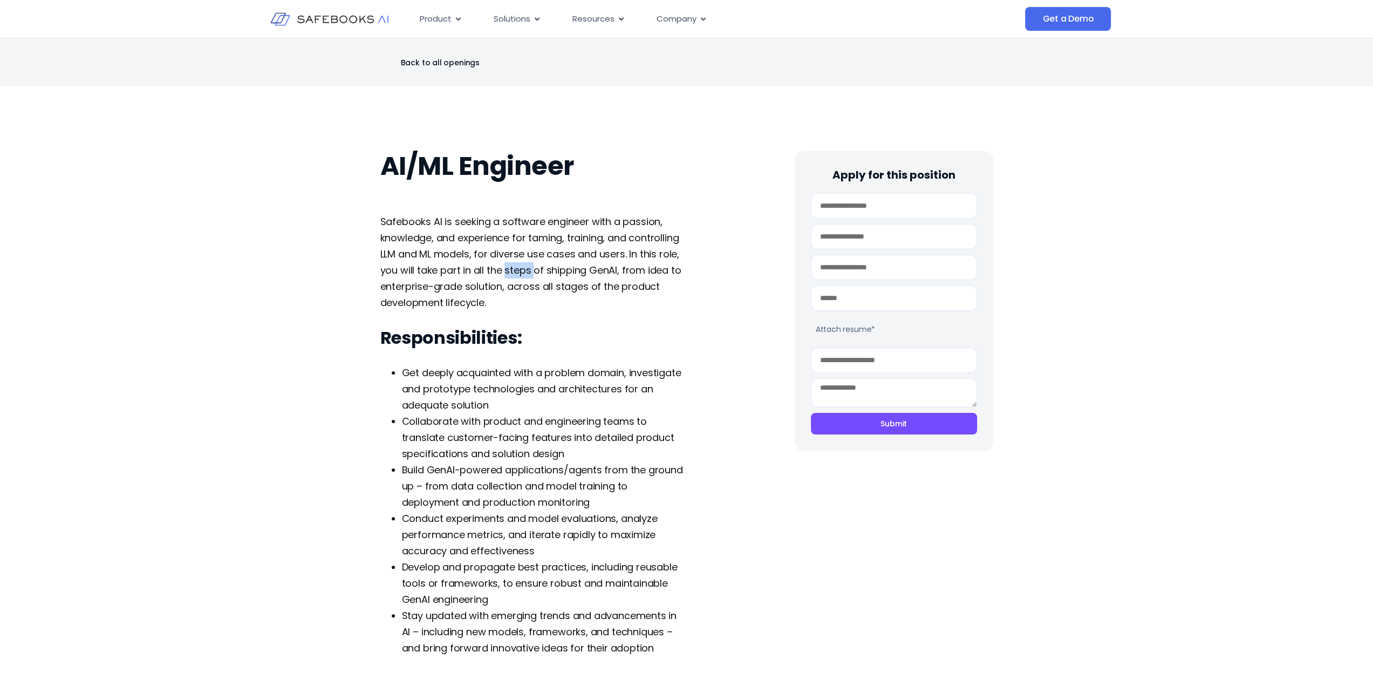
click at [517, 271] on span "Safebooks AI is seeking a software engineer with a passion, knowledge, and expe…" at bounding box center [530, 262] width 301 height 94
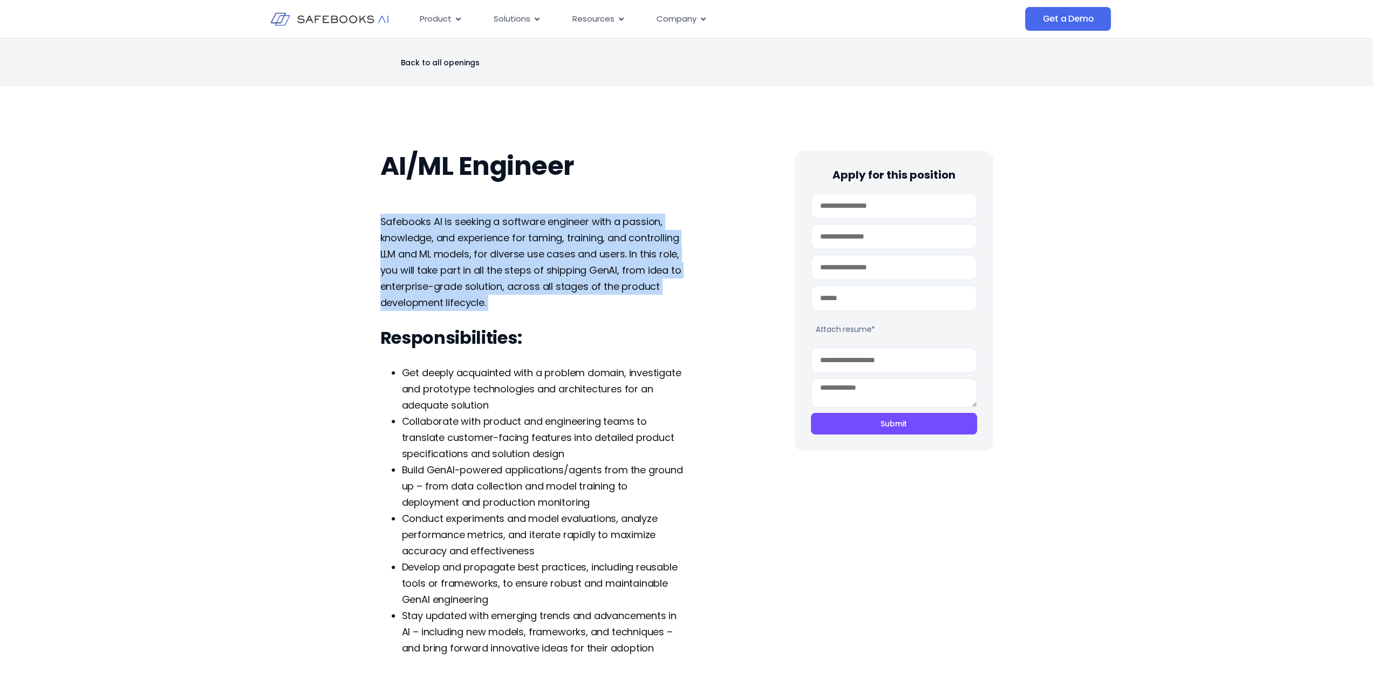
click at [517, 271] on span "Safebooks AI is seeking a software engineer with a passion, knowledge, and expe…" at bounding box center [530, 262] width 301 height 94
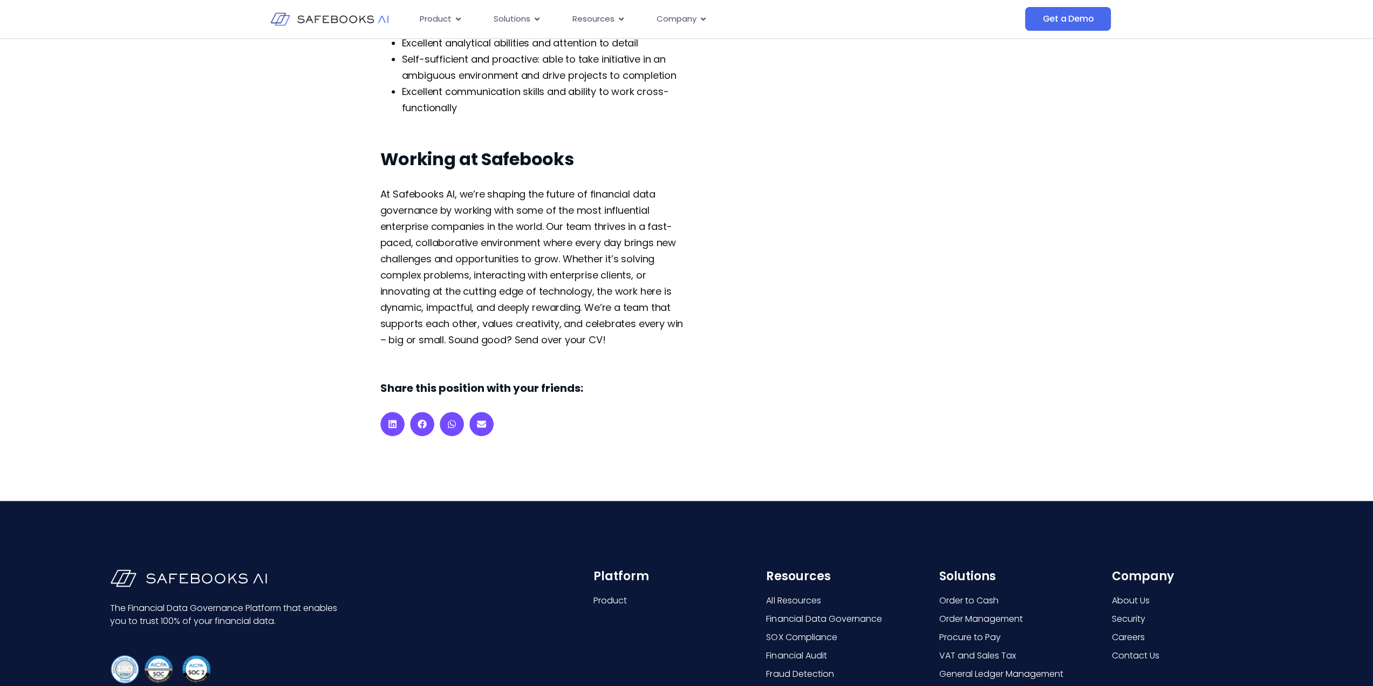
scroll to position [755, 0]
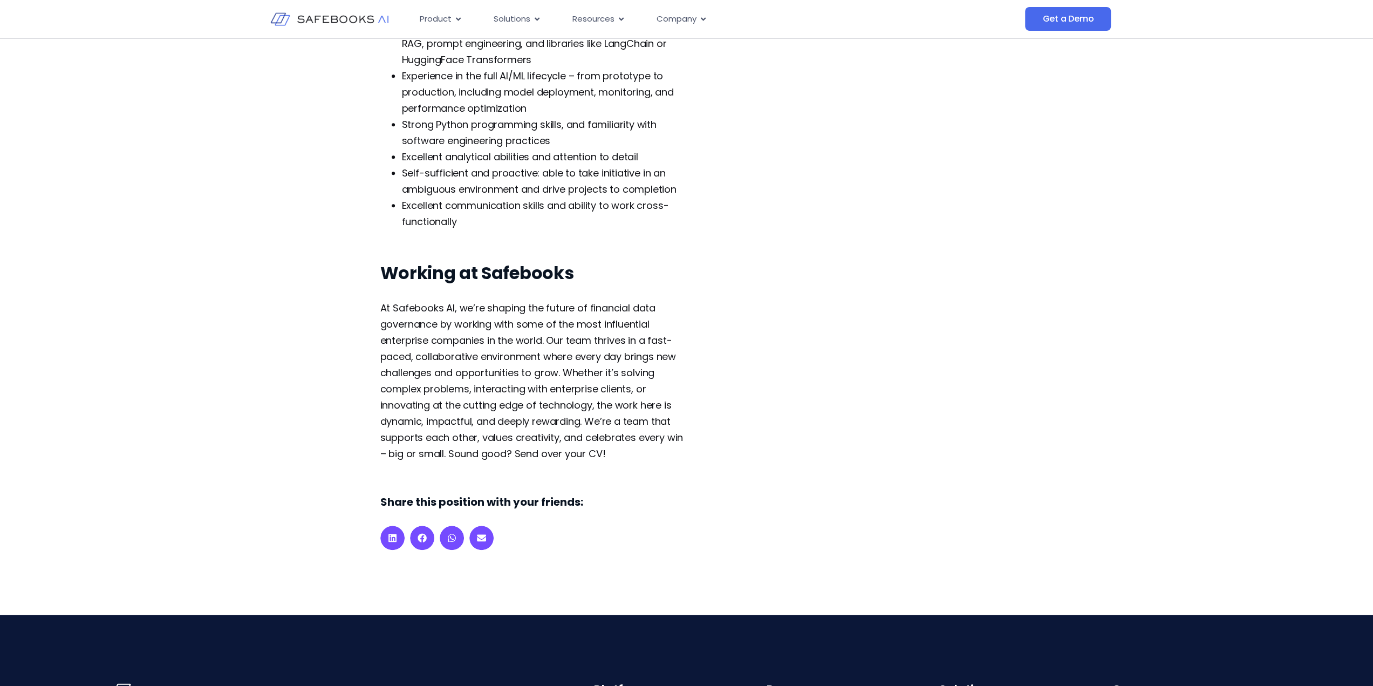
click at [446, 288] on div "Working at Safebooks At Safebooks AI, we’re shaping the future of financial dat…" at bounding box center [532, 362] width 305 height 200
